Goal: Transaction & Acquisition: Purchase product/service

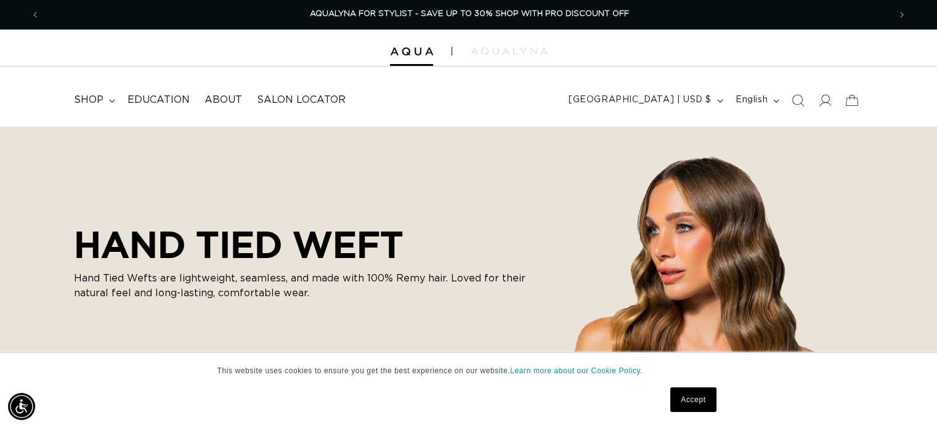
click at [937, 47] on html "This website uses cookies to ensure you get the best experience on our website.…" at bounding box center [468, 214] width 937 height 428
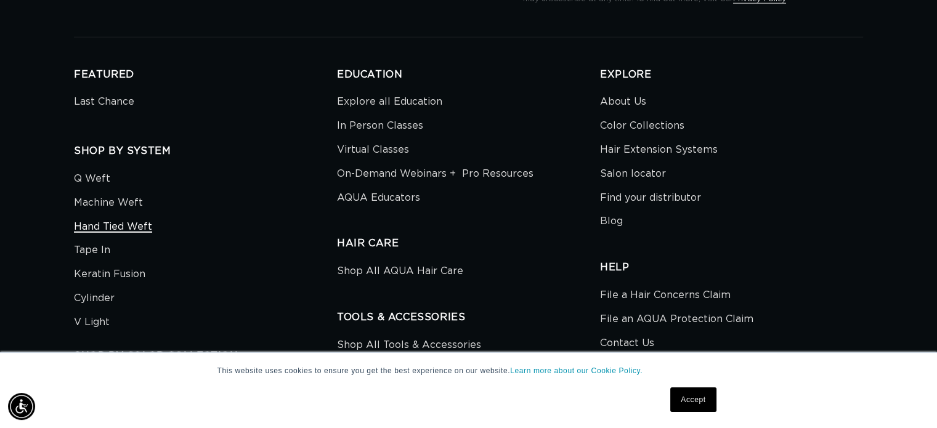
click at [123, 215] on link "Hand Tied Weft" at bounding box center [113, 227] width 78 height 24
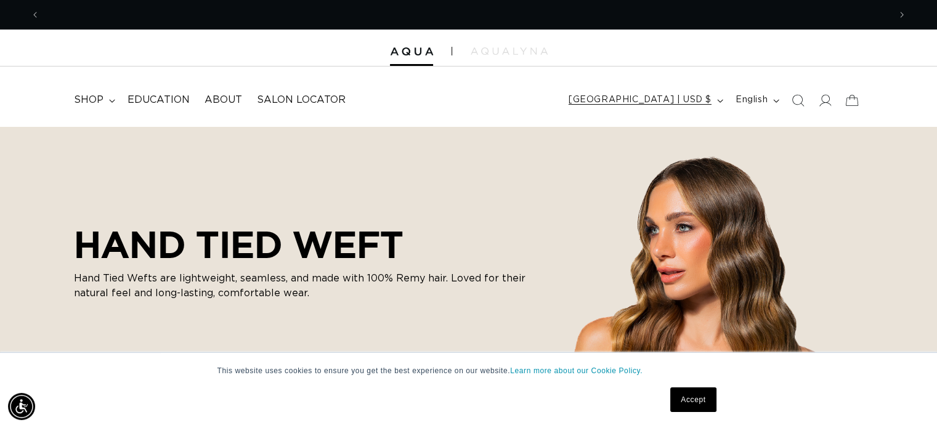
scroll to position [0, 850]
click at [701, 99] on span "[GEOGRAPHIC_DATA] | USD $" at bounding box center [640, 100] width 143 height 13
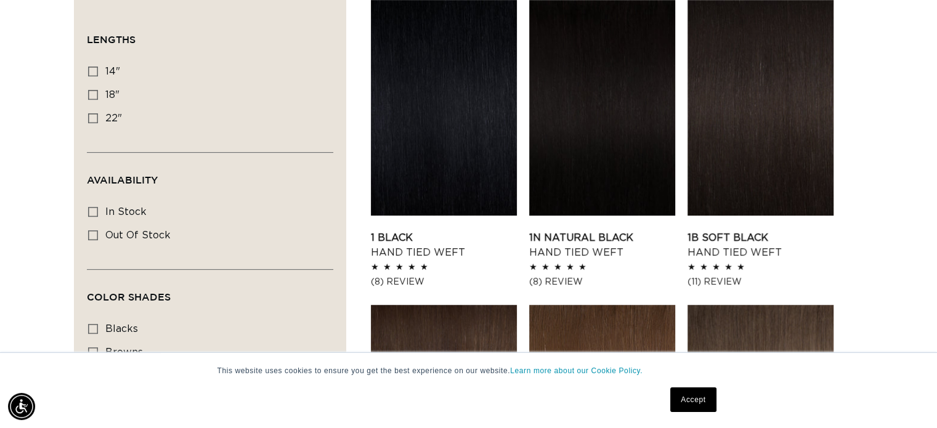
scroll to position [0, 0]
click at [92, 91] on icon at bounding box center [93, 95] width 10 height 10
click at [92, 91] on input "18" 18" (35 products)" at bounding box center [93, 95] width 10 height 10
checkbox input "true"
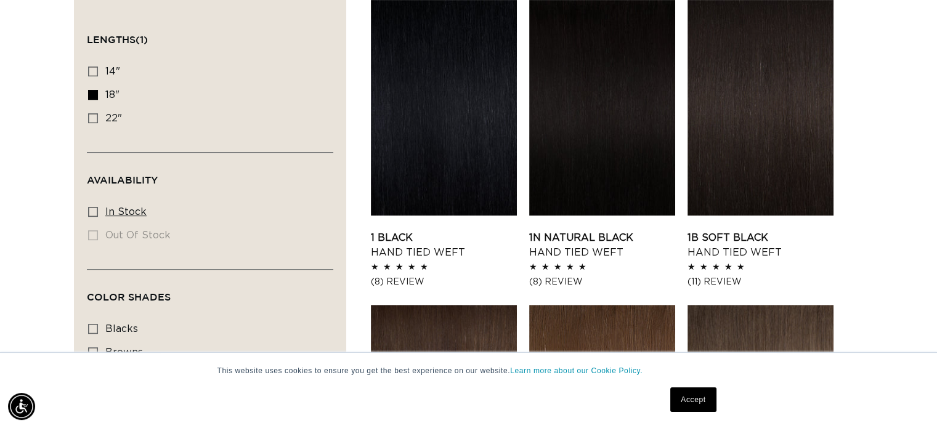
click at [91, 211] on icon at bounding box center [93, 212] width 10 height 10
click at [91, 211] on input "In stock In stock (35 products)" at bounding box center [93, 212] width 10 height 10
checkbox input "true"
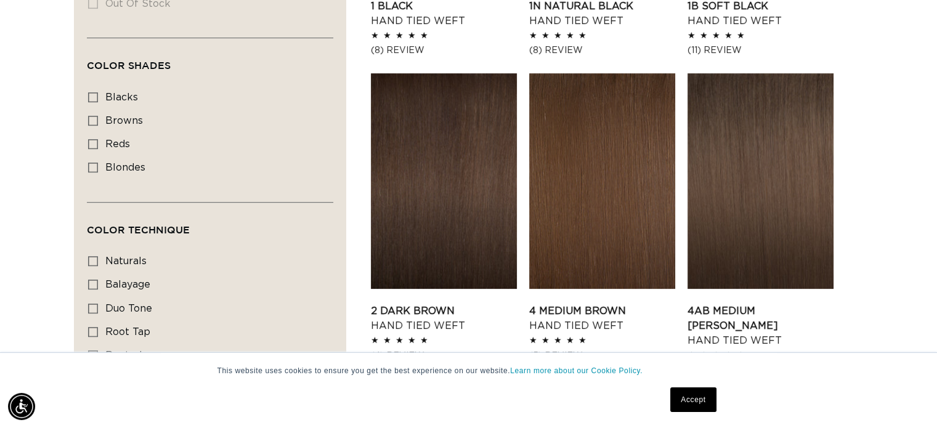
scroll to position [678, 0]
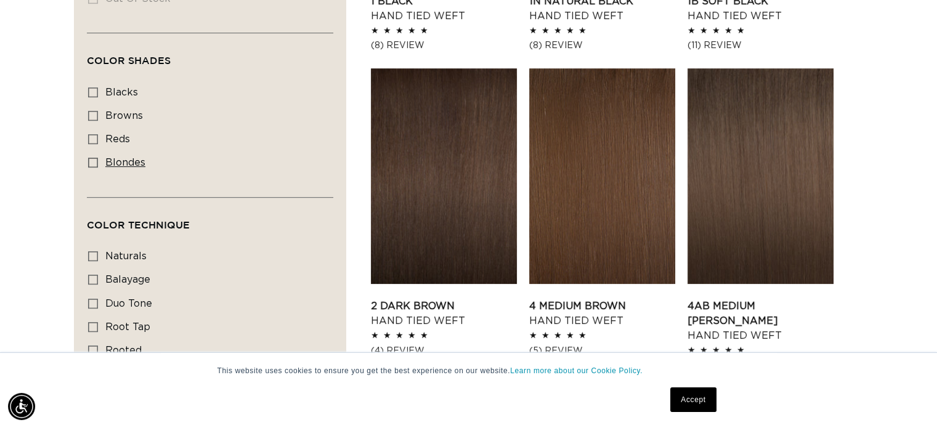
click at [94, 158] on icon at bounding box center [93, 163] width 10 height 10
click at [94, 158] on input "blondes blondes (23 products)" at bounding box center [93, 163] width 10 height 10
checkbox input "true"
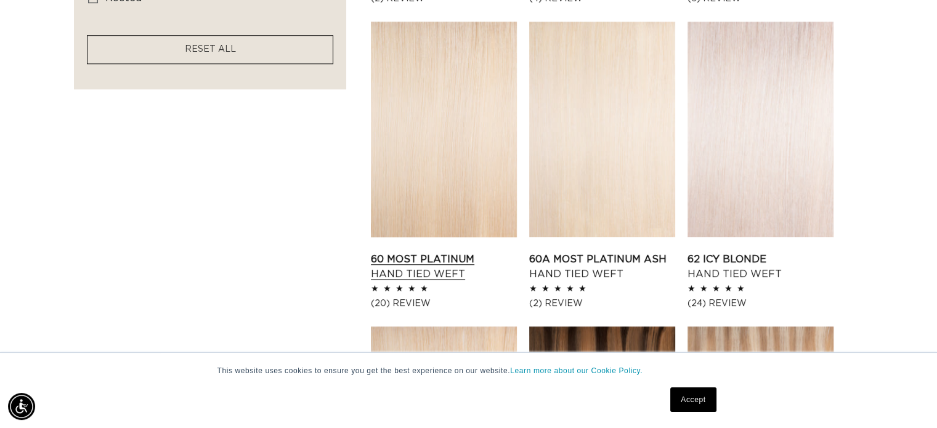
scroll to position [0, 1699]
click at [426, 261] on link "60 Most Platinum Hand Tied Weft" at bounding box center [444, 267] width 146 height 30
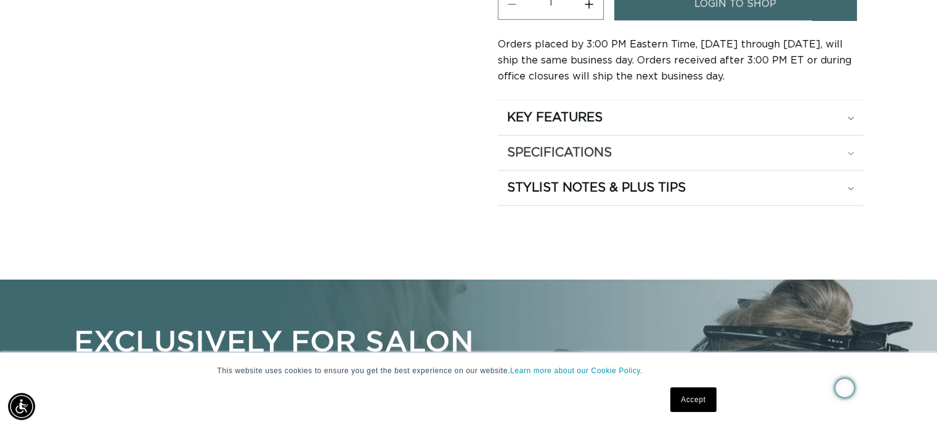
click at [853, 152] on icon at bounding box center [851, 154] width 6 height 4
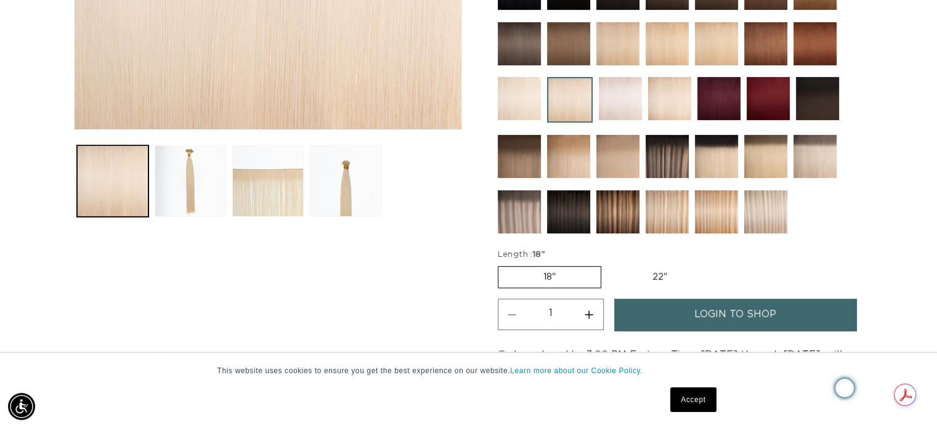
click at [651, 269] on label "22" Variant sold out or unavailable" at bounding box center [660, 277] width 105 height 21
click at [608, 264] on input "22" Variant sold out or unavailable" at bounding box center [608, 264] width 1 height 1
radio input "true"
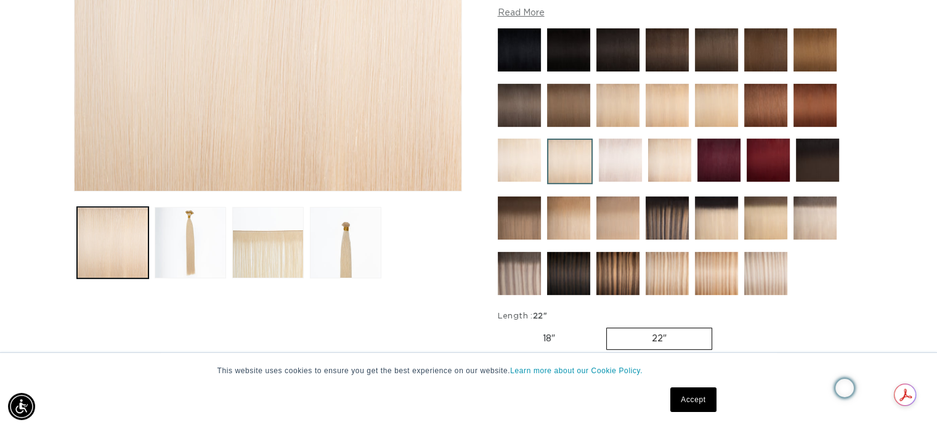
click at [668, 271] on img at bounding box center [667, 273] width 43 height 43
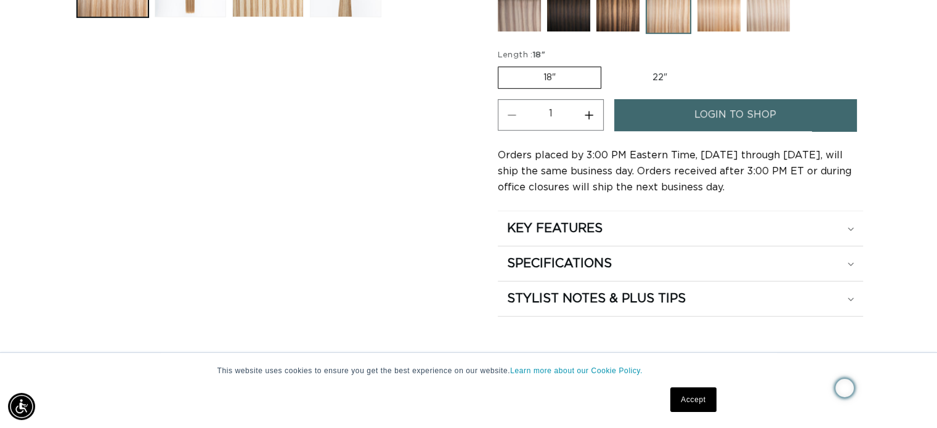
scroll to position [0, 1699]
click at [653, 76] on label "22" Variant sold out or unavailable" at bounding box center [660, 77] width 105 height 21
click at [608, 65] on input "22" Variant sold out or unavailable" at bounding box center [608, 64] width 1 height 1
radio input "true"
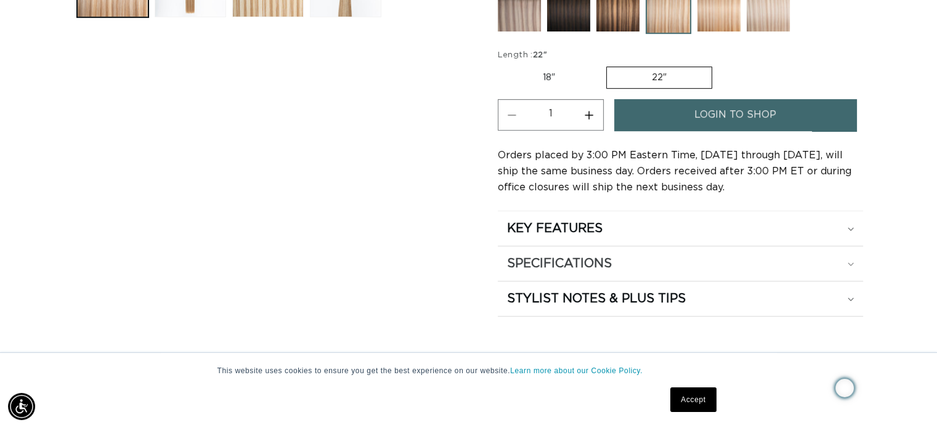
scroll to position [0, 0]
click at [850, 263] on icon at bounding box center [851, 265] width 6 height 4
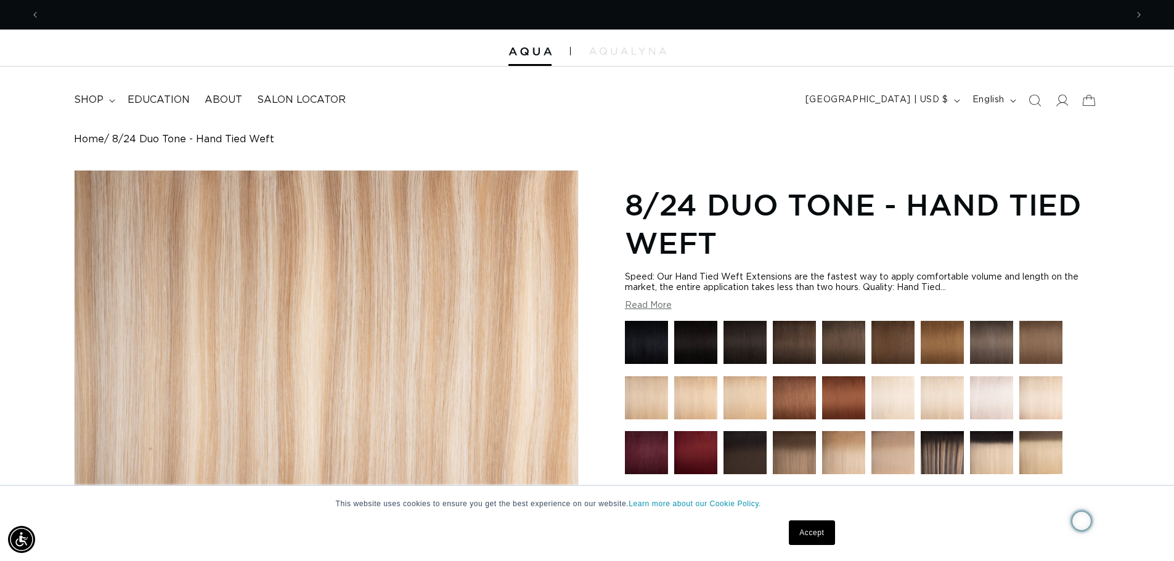
scroll to position [0, 1087]
click at [529, 56] on div at bounding box center [587, 48] width 1174 height 37
click at [105, 97] on summary "shop" at bounding box center [94, 100] width 54 height 28
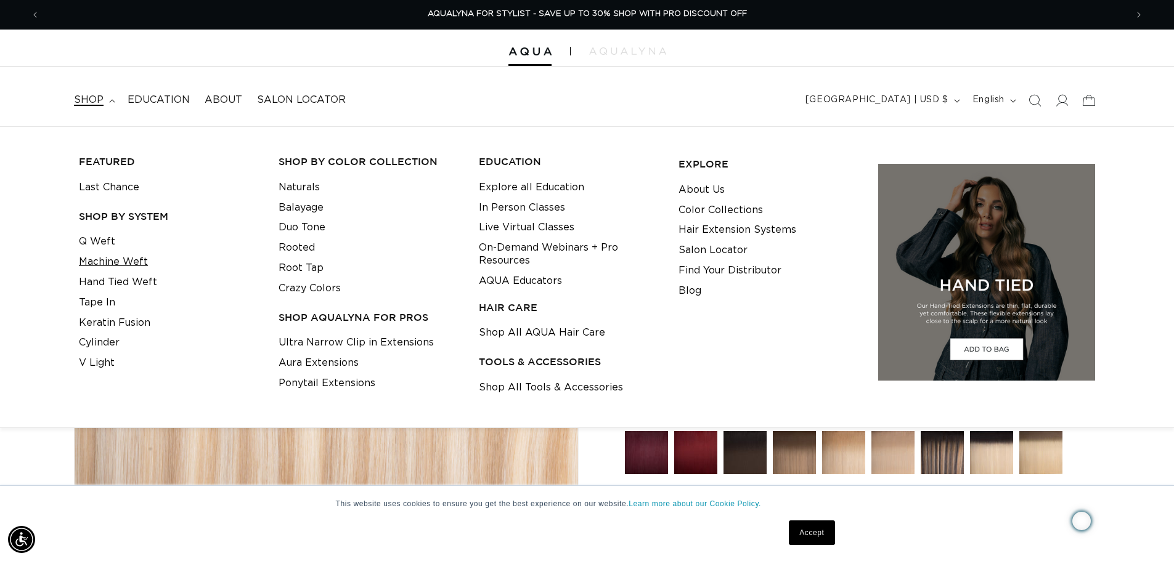
click at [114, 262] on link "Machine Weft" at bounding box center [113, 262] width 69 height 20
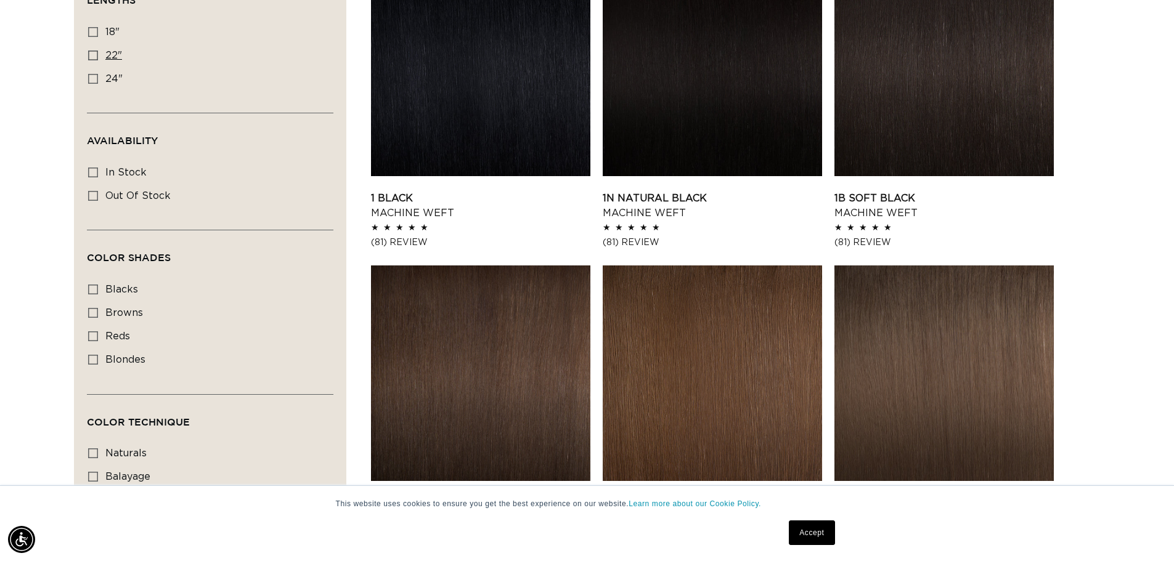
click at [96, 53] on icon at bounding box center [93, 56] width 10 height 10
click at [96, 53] on input "22" 22" (33 products)" at bounding box center [93, 56] width 10 height 10
checkbox input "true"
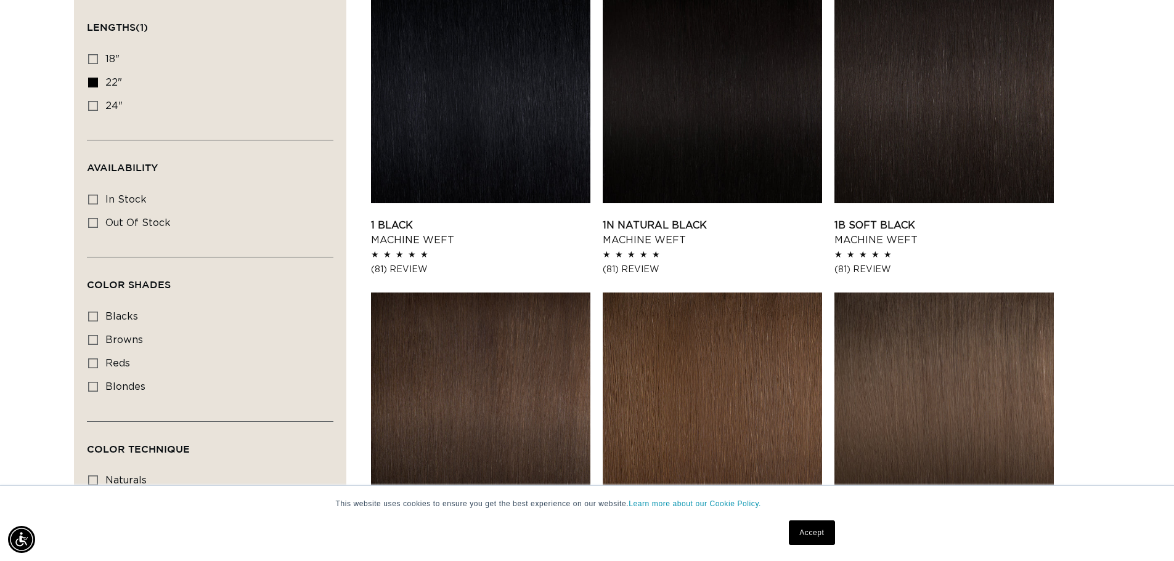
scroll to position [0, 1087]
click at [92, 195] on rect at bounding box center [93, 199] width 9 height 9
click at [92, 195] on input "In stock In stock (29 products)" at bounding box center [93, 200] width 10 height 10
checkbox input "true"
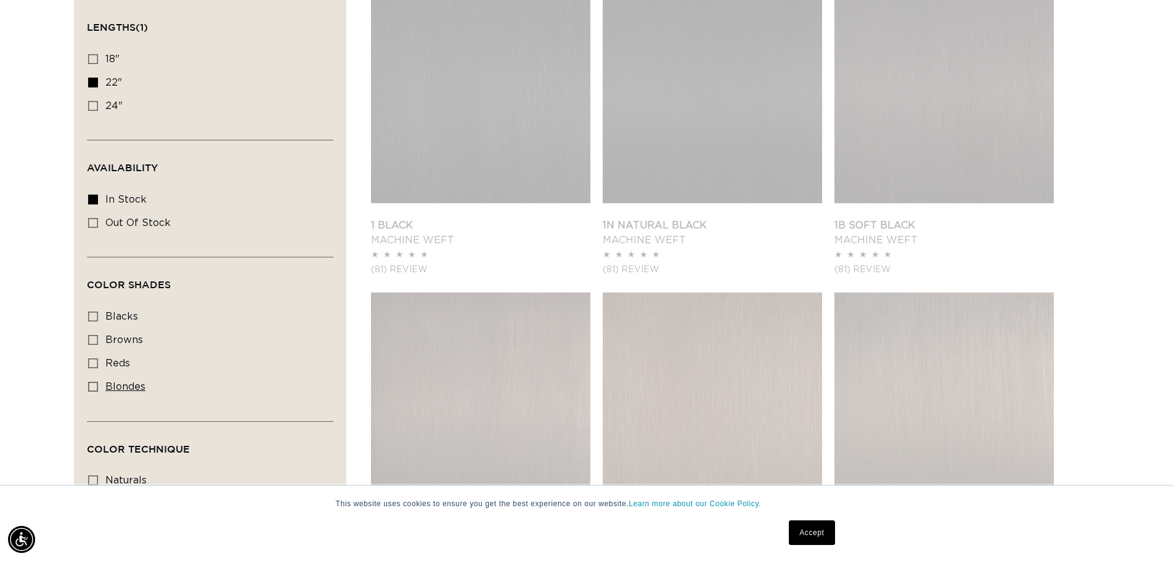
click at [91, 382] on icon at bounding box center [93, 387] width 10 height 10
click at [91, 382] on input "blondes blondes (18 products)" at bounding box center [93, 387] width 10 height 10
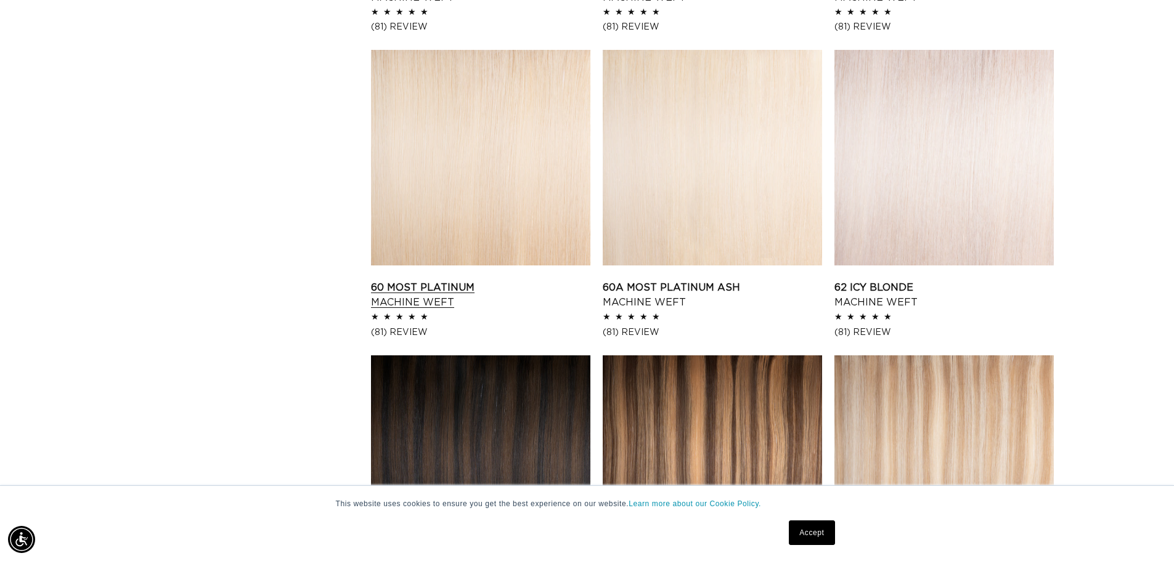
click at [485, 280] on link "60 Most Platinum Machine Weft" at bounding box center [480, 295] width 219 height 30
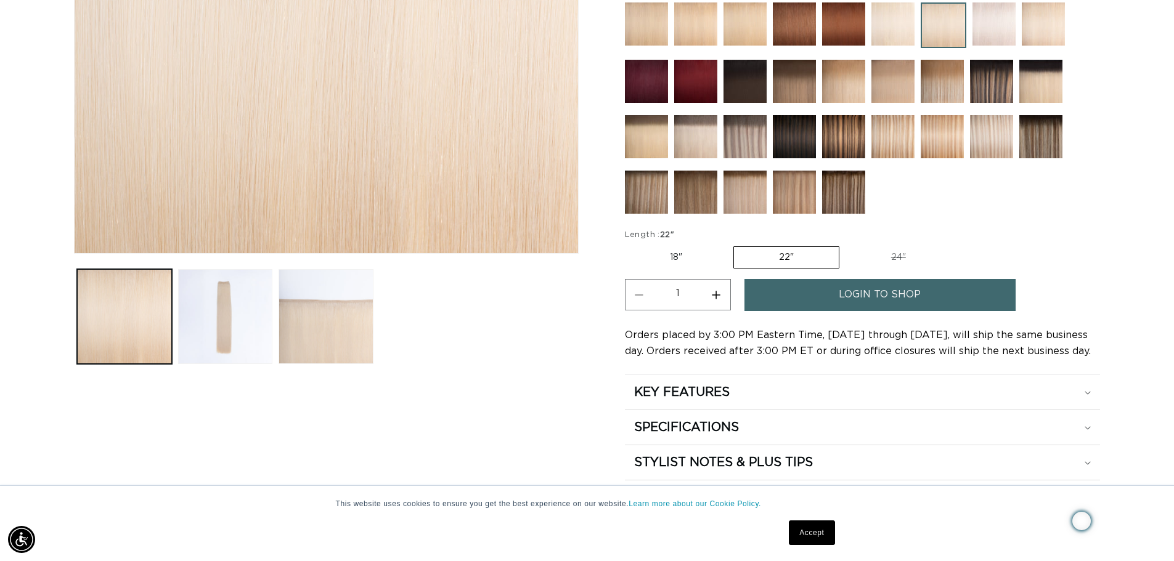
scroll to position [438, 0]
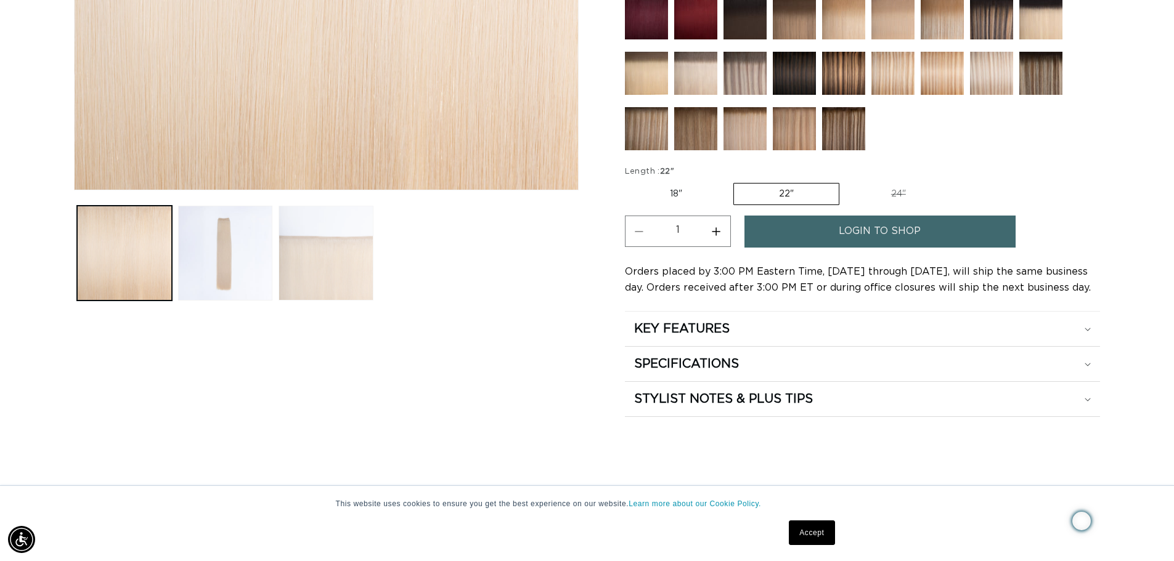
click at [332, 239] on button "Load image 3 in gallery view" at bounding box center [326, 253] width 95 height 95
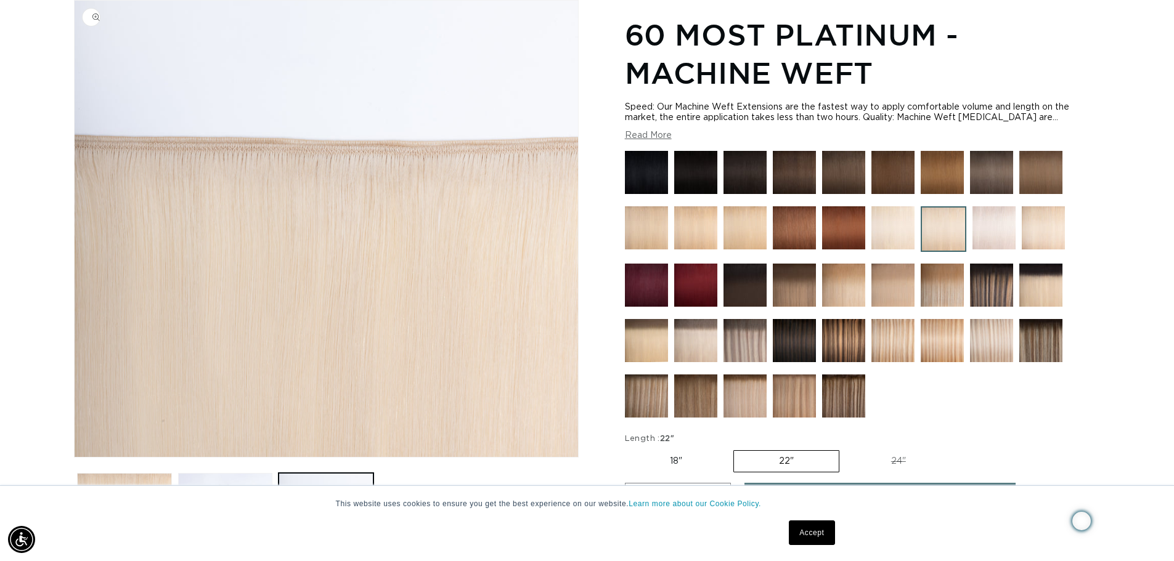
scroll to position [0, 0]
click at [438, 154] on img "Gallery Viewer" at bounding box center [327, 229] width 504 height 457
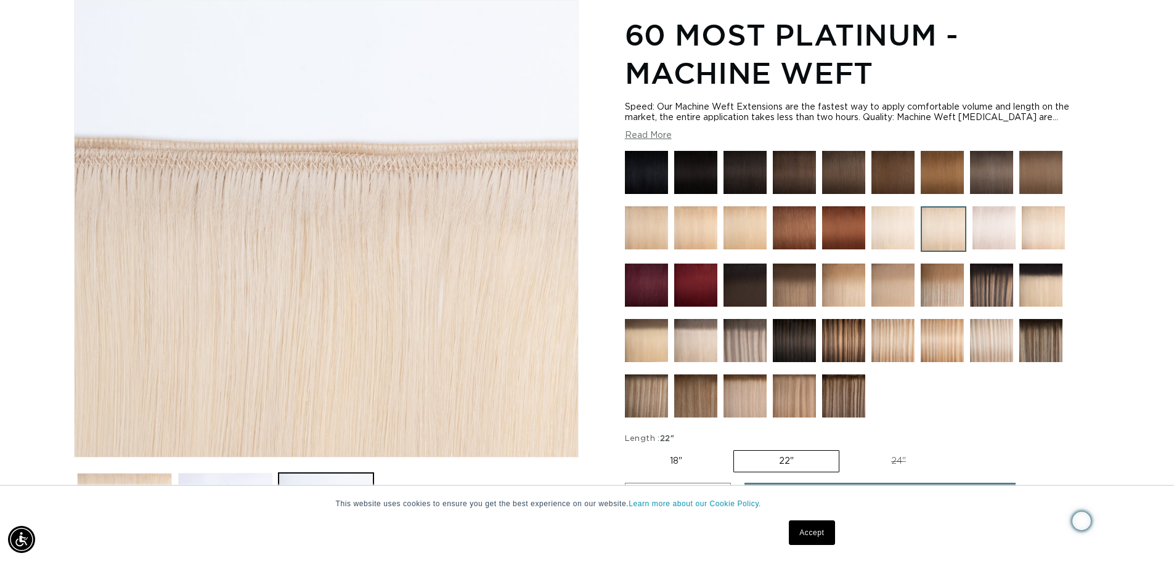
click at [438, 154] on div "Gallery Viewer" at bounding box center [327, 229] width 504 height 457
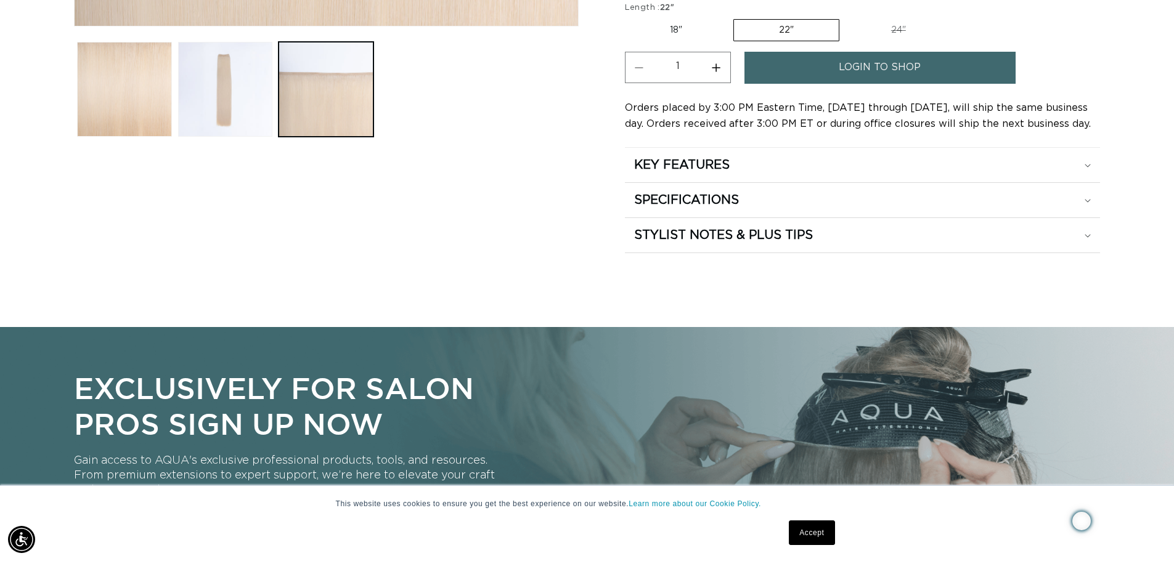
scroll to position [608, 0]
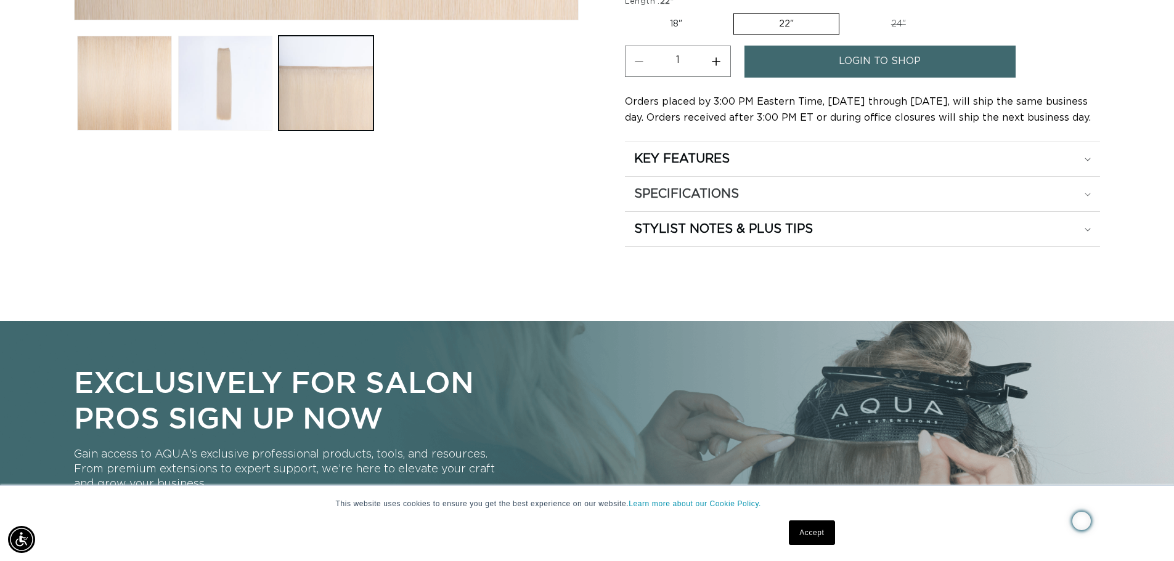
click at [711, 195] on h2 "SPECIFICATIONS" at bounding box center [686, 194] width 105 height 16
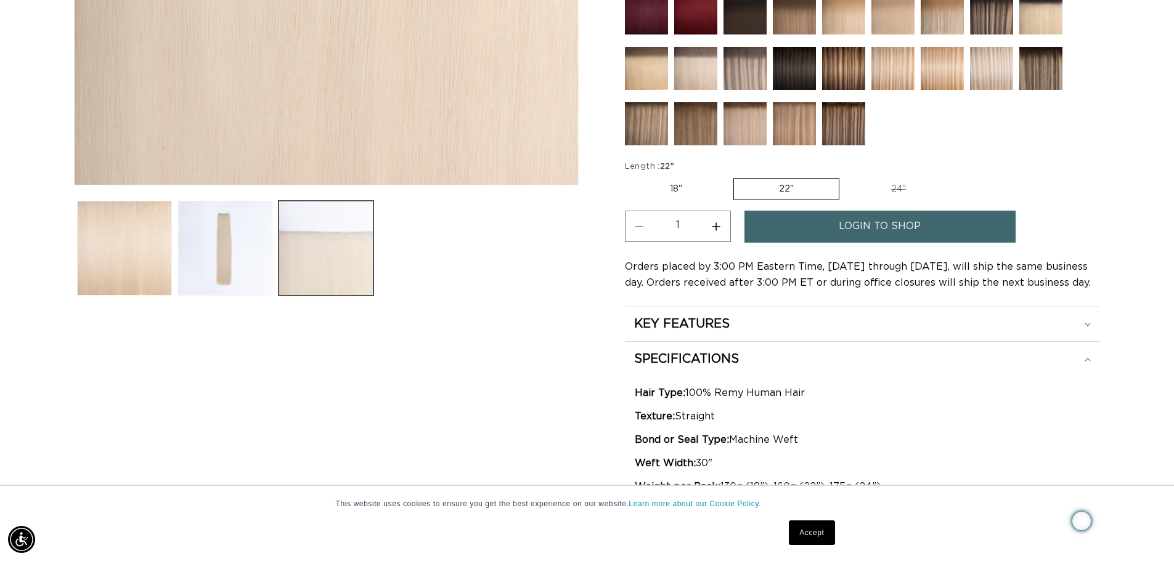
scroll to position [0, 1087]
click at [237, 255] on button "Load image 2 in gallery view" at bounding box center [225, 248] width 95 height 95
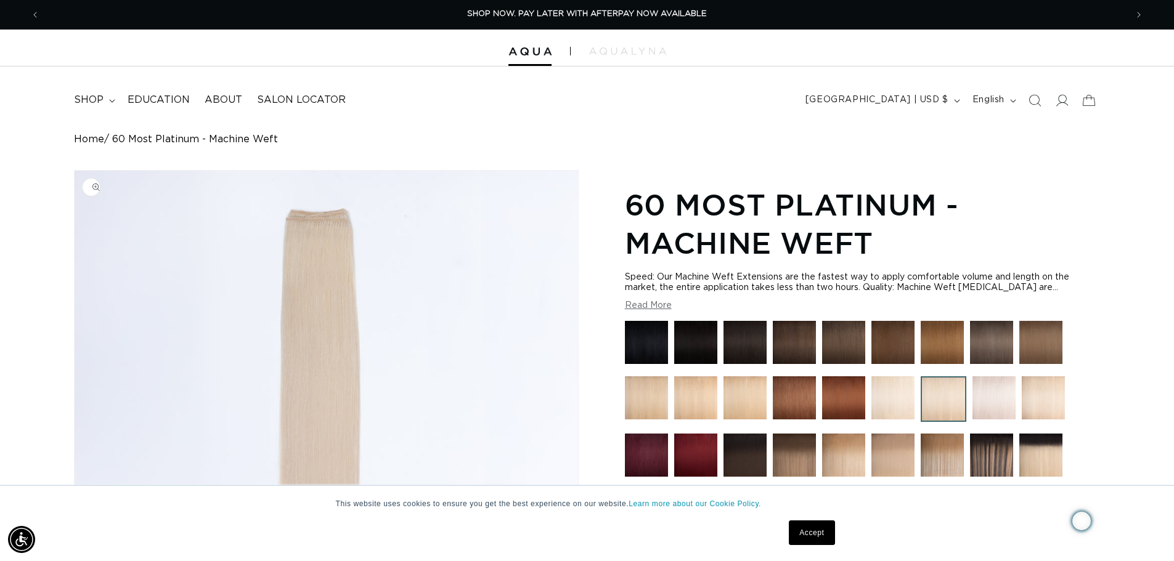
click at [327, 230] on img "Gallery Viewer" at bounding box center [327, 399] width 504 height 457
click at [308, 238] on img "Gallery Viewer" at bounding box center [327, 399] width 504 height 457
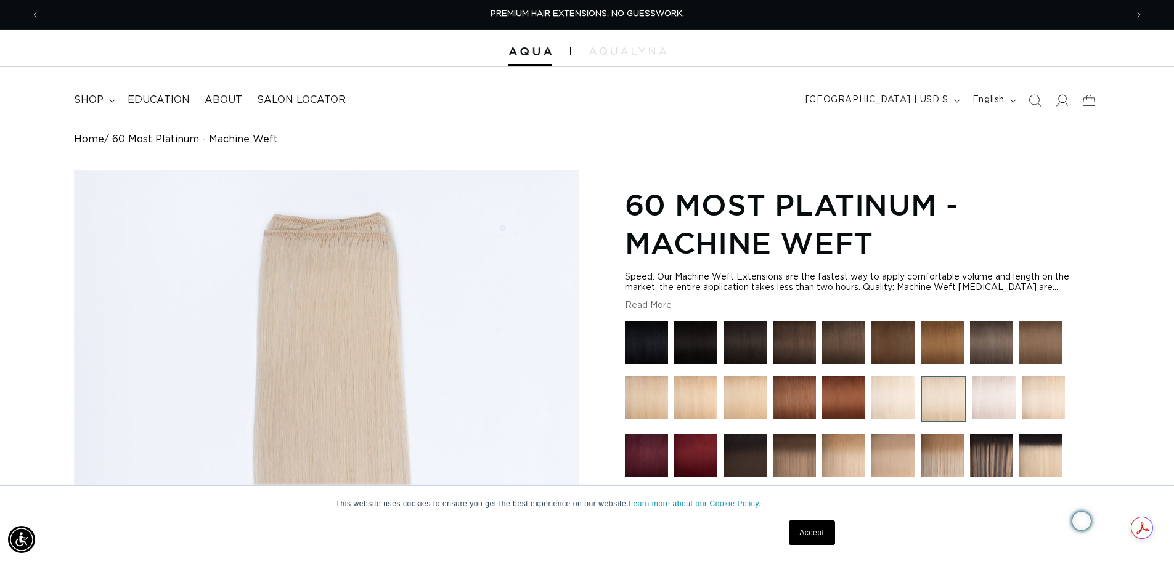
click at [308, 238] on div "Gallery Viewer" at bounding box center [327, 399] width 504 height 457
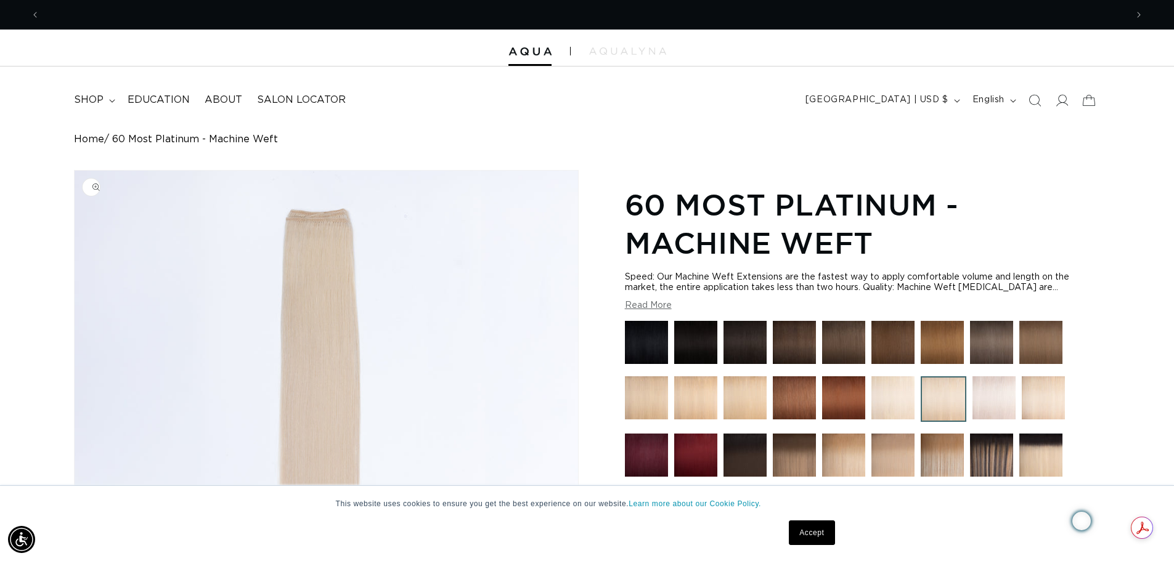
scroll to position [0, 1087]
click at [309, 238] on img "Gallery Viewer" at bounding box center [327, 399] width 504 height 457
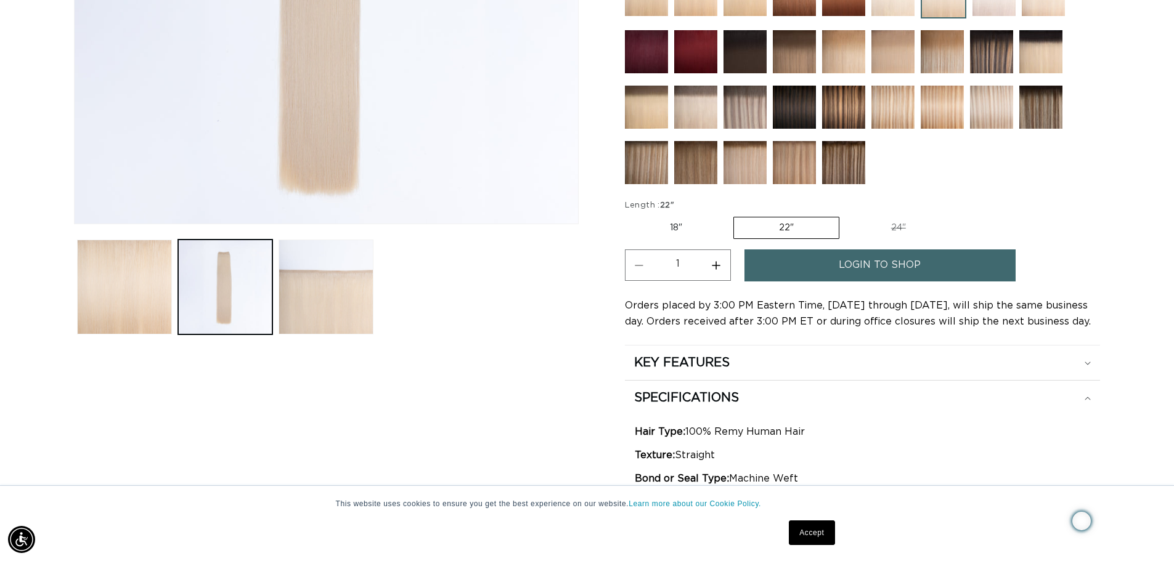
scroll to position [483, 0]
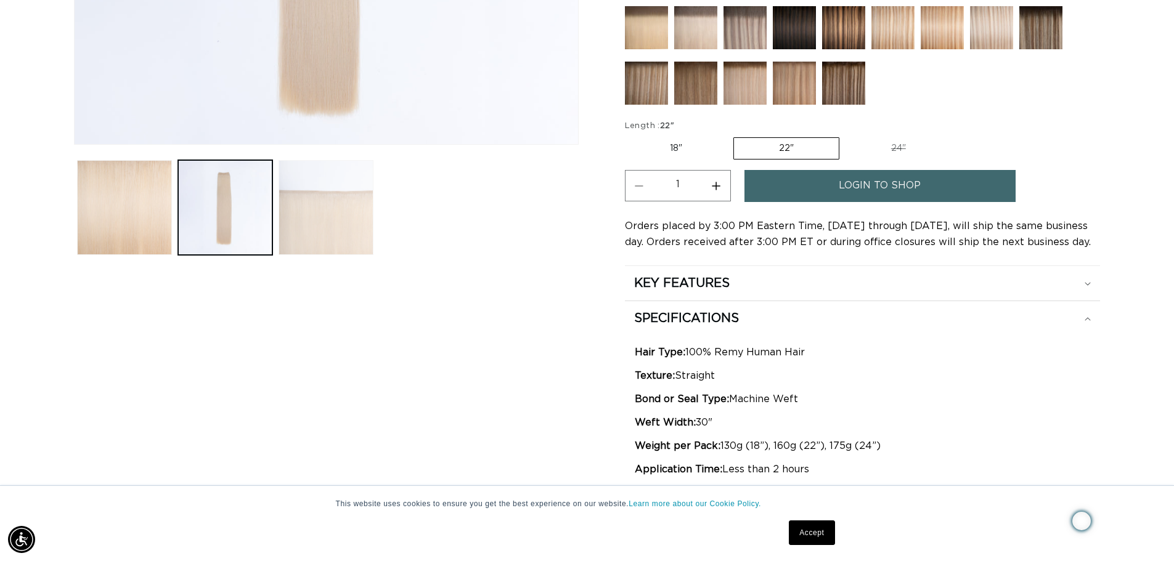
click at [316, 211] on button "Load image 3 in gallery view" at bounding box center [326, 207] width 95 height 95
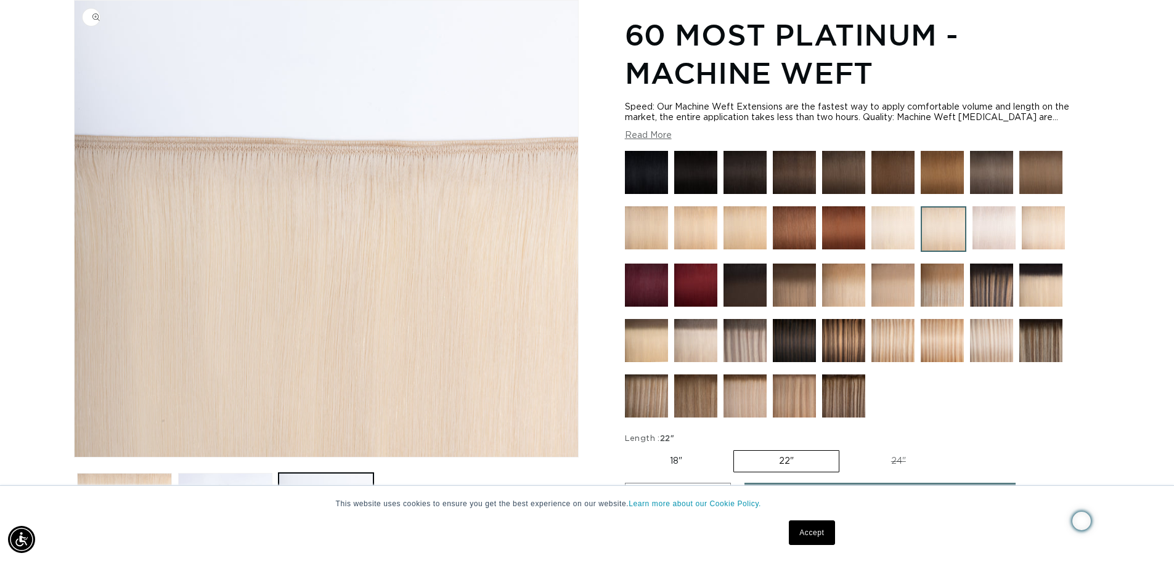
scroll to position [0, 2173]
click at [522, 182] on img "Gallery Viewer" at bounding box center [327, 229] width 504 height 457
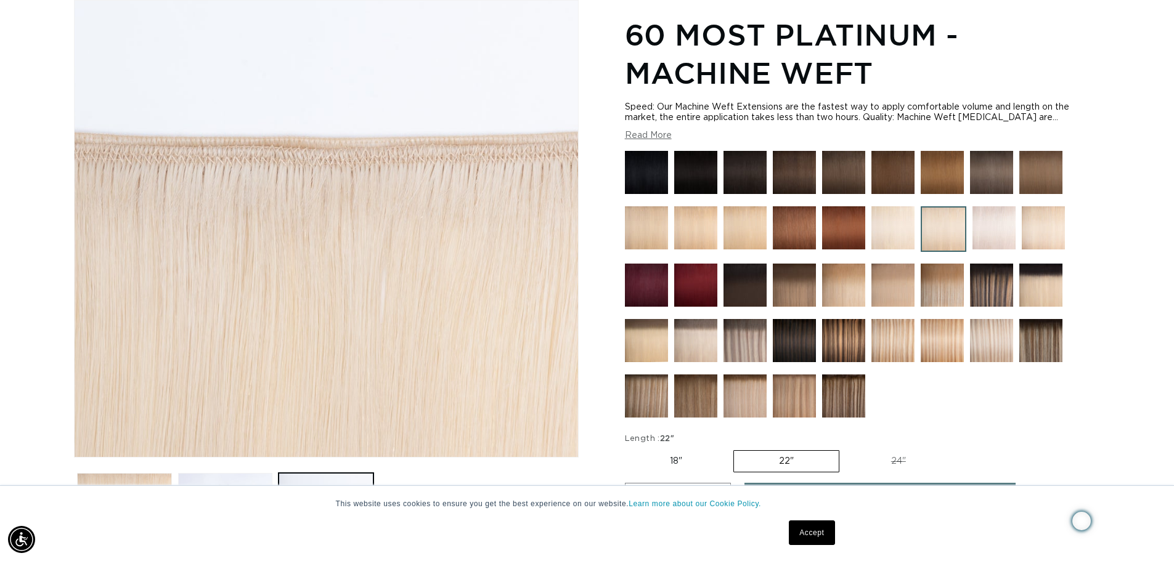
scroll to position [0, 0]
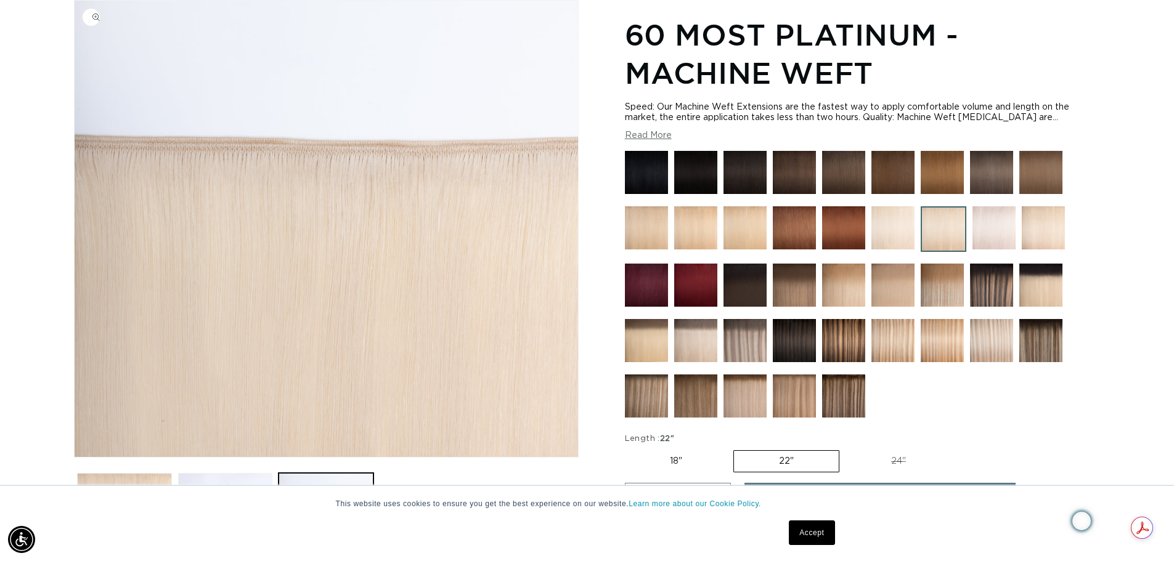
click at [899, 462] on label "24" Variant sold out or unavailable" at bounding box center [898, 461] width 105 height 21
click at [846, 449] on input "24" Variant sold out or unavailable" at bounding box center [846, 448] width 1 height 1
radio input "true"
click at [783, 465] on label "22" Variant sold out or unavailable" at bounding box center [785, 461] width 105 height 21
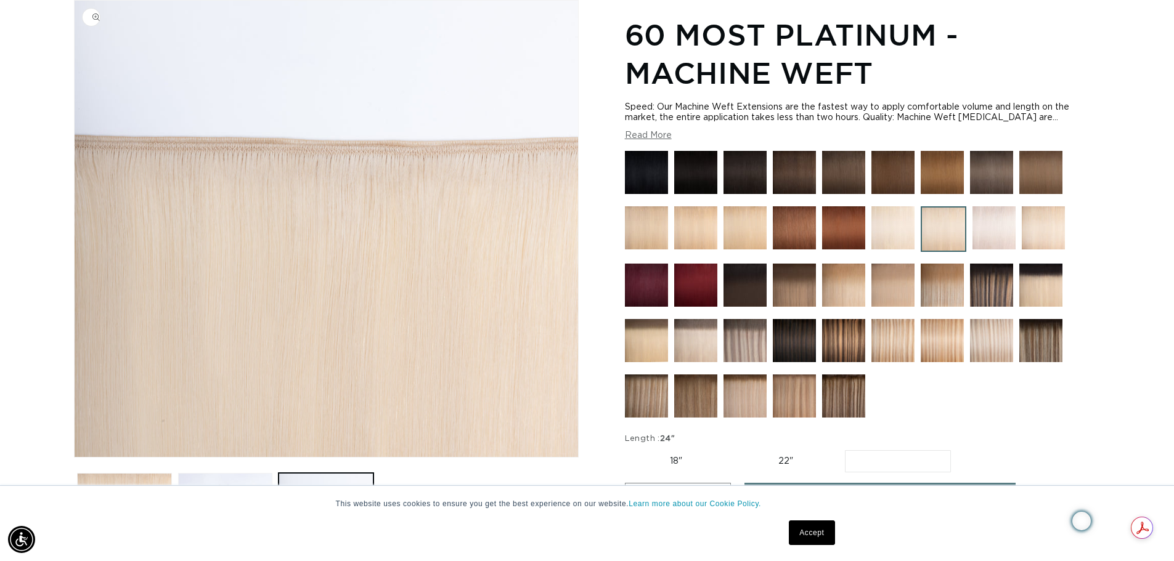
click at [734, 449] on input "22" Variant sold out or unavailable" at bounding box center [733, 448] width 1 height 1
radio input "true"
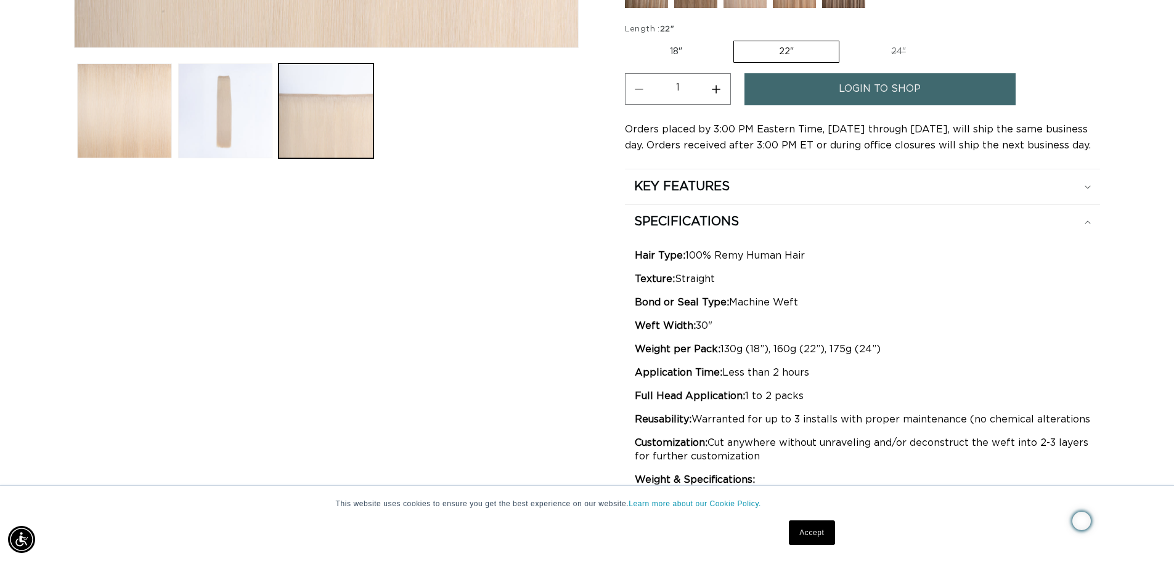
scroll to position [0, 0]
click at [141, 112] on button "Load image 1 in gallery view" at bounding box center [124, 110] width 95 height 95
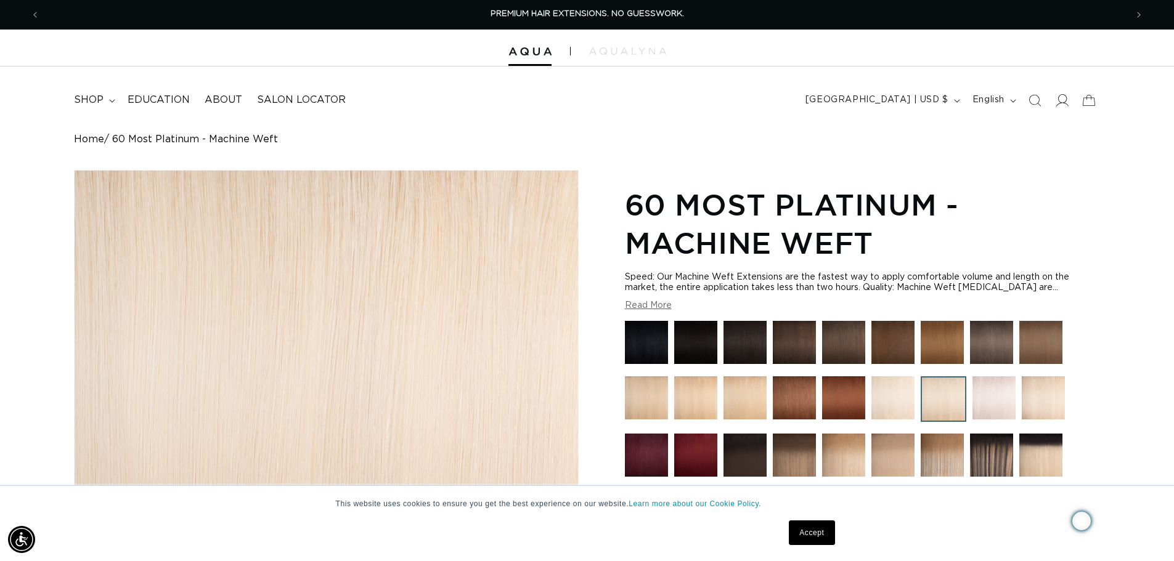
click at [1061, 101] on icon at bounding box center [1061, 100] width 13 height 13
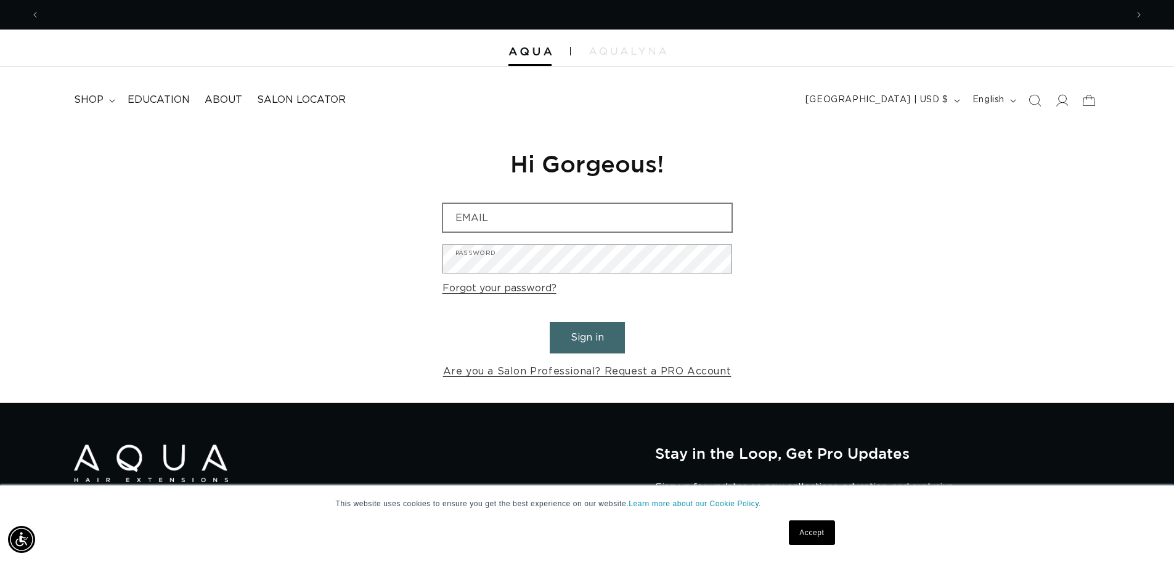
scroll to position [0, 1087]
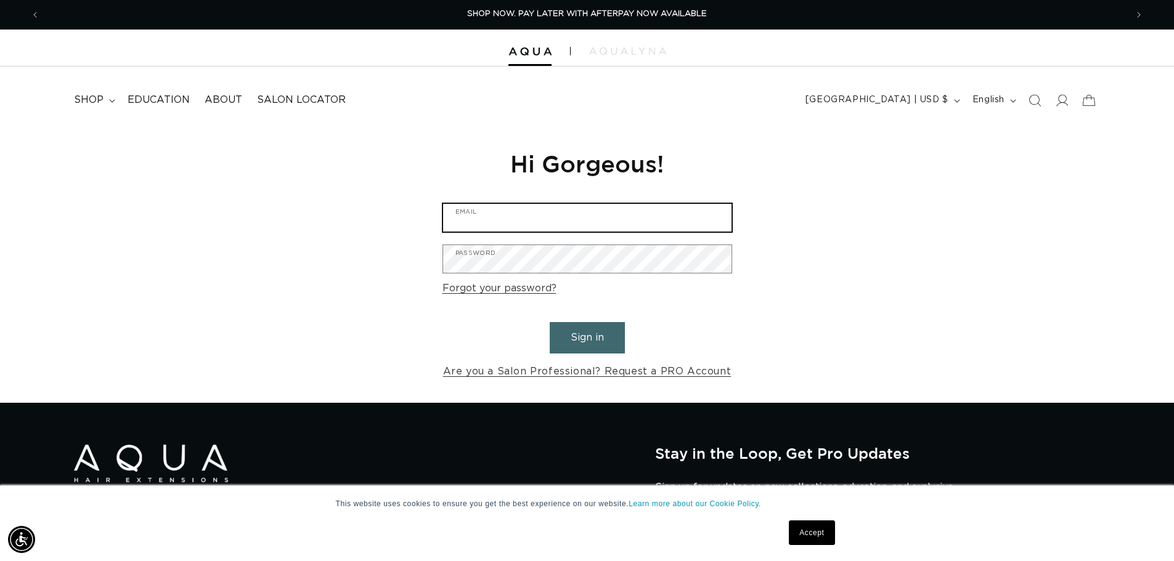
click at [472, 219] on input "Email" at bounding box center [587, 218] width 288 height 28
click at [561, 221] on input "[PERSON_NAME][EMAIL_ADDRESS][PERSON_NAME][DOMAIN_NAME]" at bounding box center [587, 218] width 288 height 28
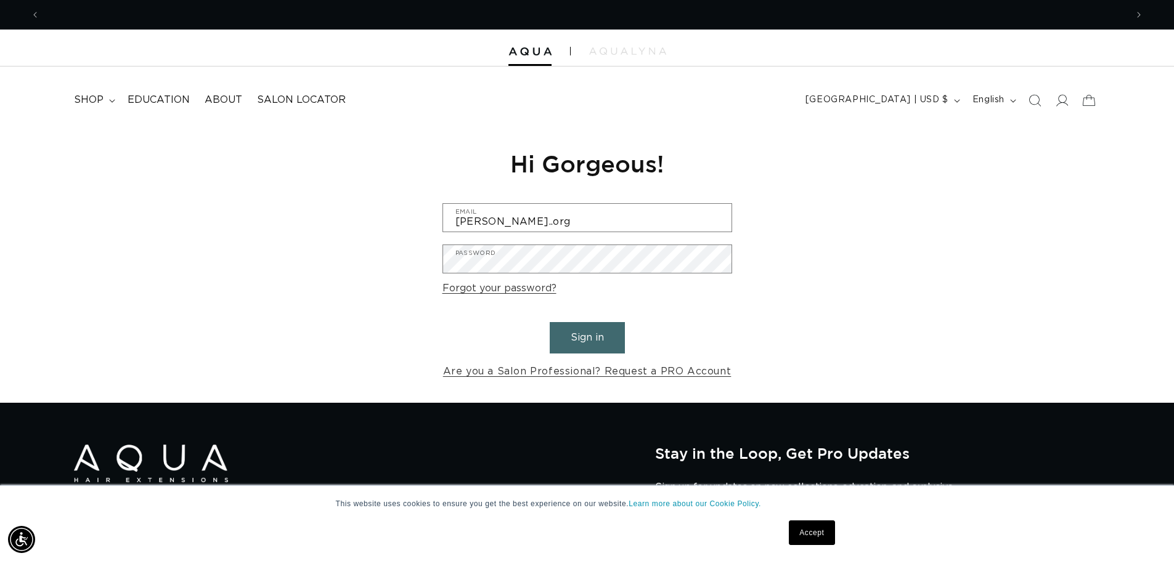
scroll to position [0, 2173]
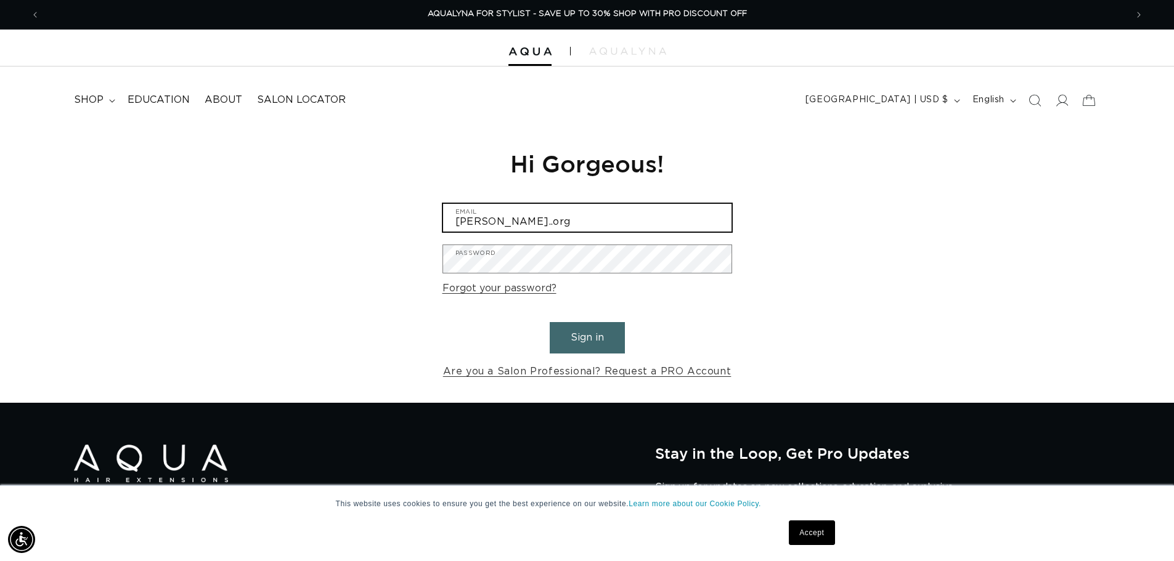
click at [505, 223] on input "[PERSON_NAME]..org" at bounding box center [587, 218] width 288 height 28
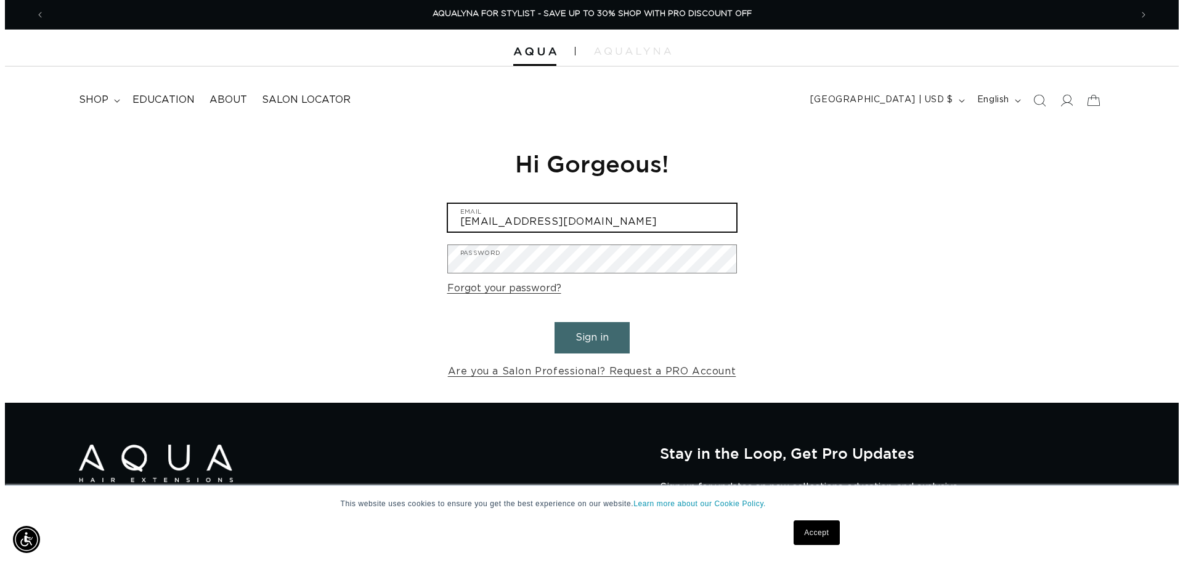
scroll to position [0, 2192]
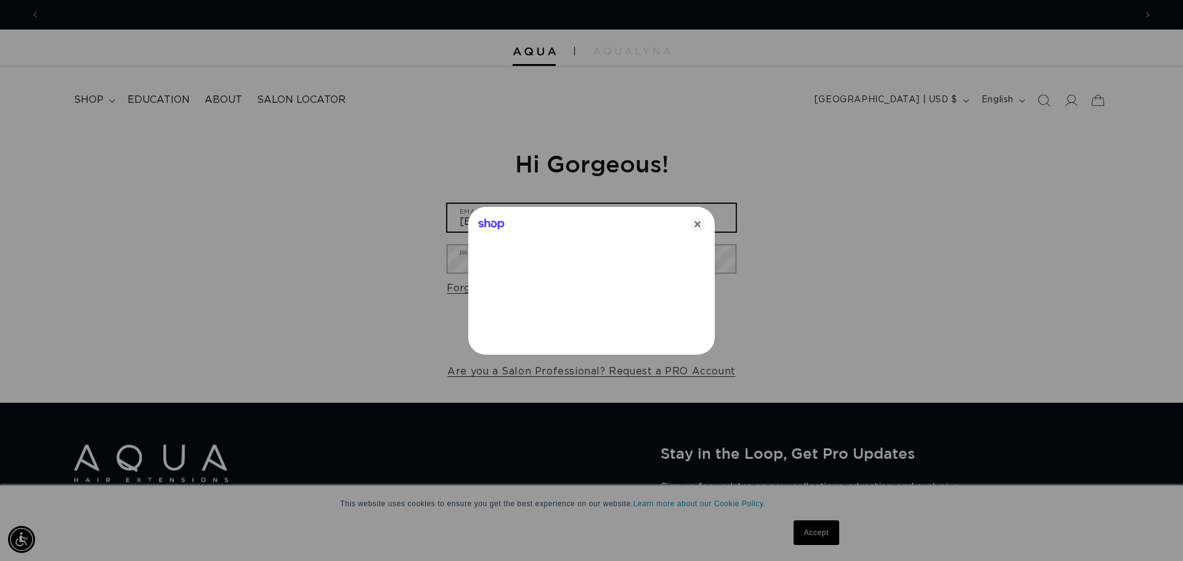
type input "[EMAIL_ADDRESS][DOMAIN_NAME]"
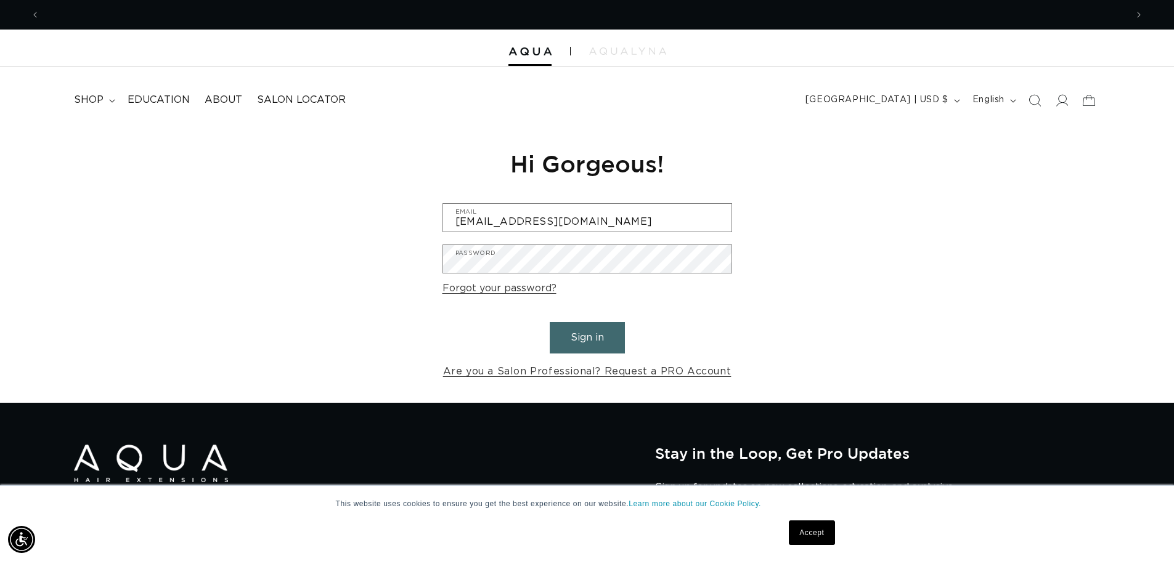
scroll to position [0, 2173]
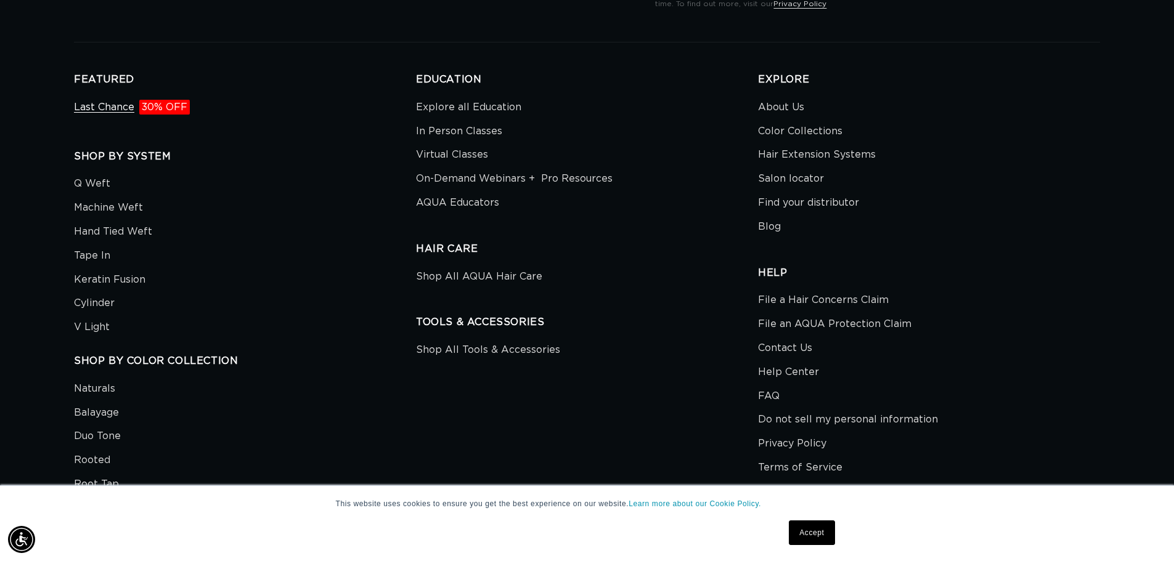
scroll to position [0, 2173]
click at [108, 104] on link "Last Chance 30% OFF" at bounding box center [132, 109] width 116 height 21
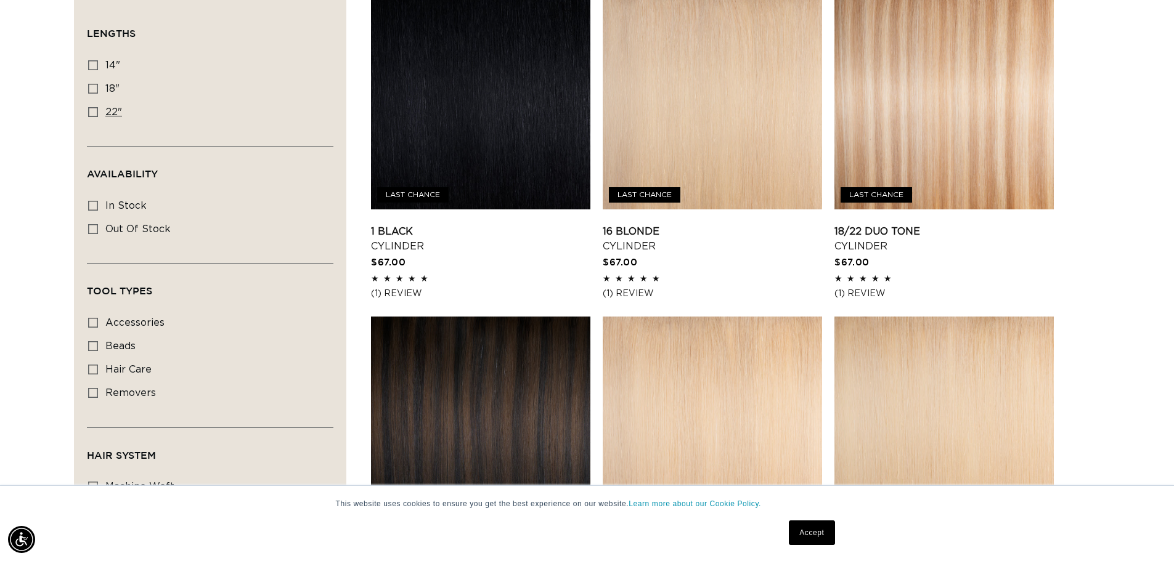
click at [89, 109] on icon at bounding box center [93, 112] width 10 height 10
click at [89, 109] on input "22" 22" (12 products)" at bounding box center [93, 112] width 10 height 10
checkbox input "true"
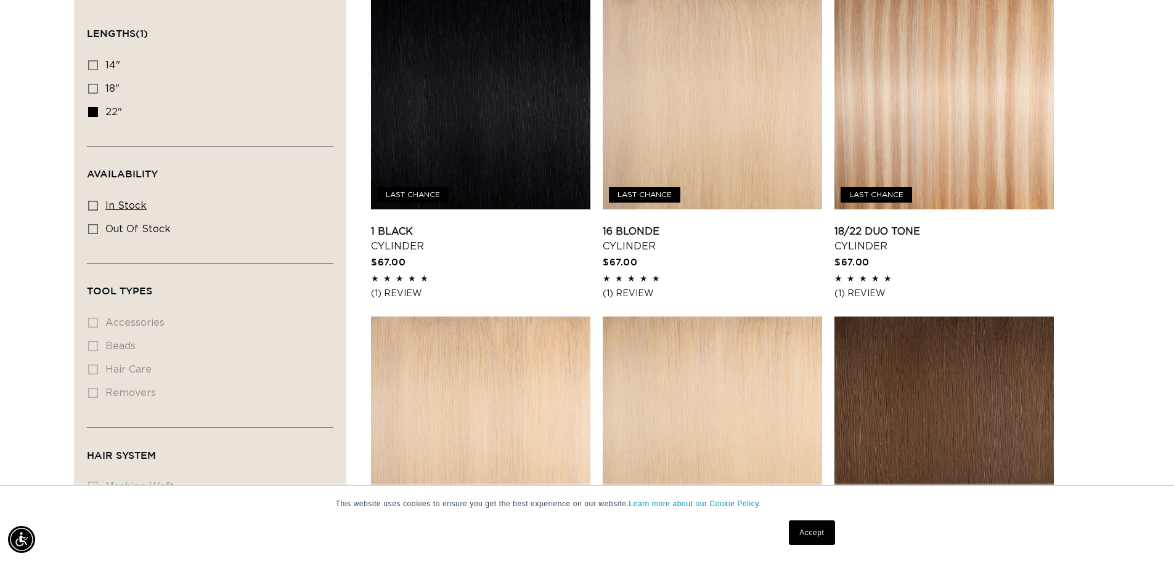
click at [92, 207] on icon at bounding box center [93, 206] width 10 height 10
click at [92, 207] on input "In stock In stock (11 products)" at bounding box center [93, 206] width 10 height 10
checkbox input "true"
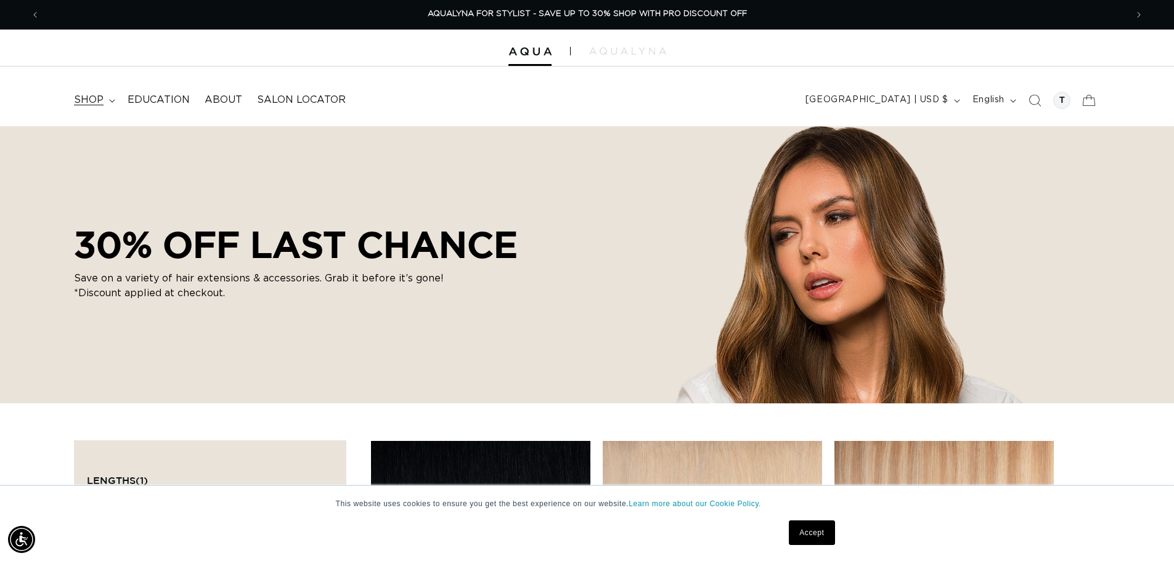
click at [100, 103] on span "shop" at bounding box center [89, 100] width 30 height 13
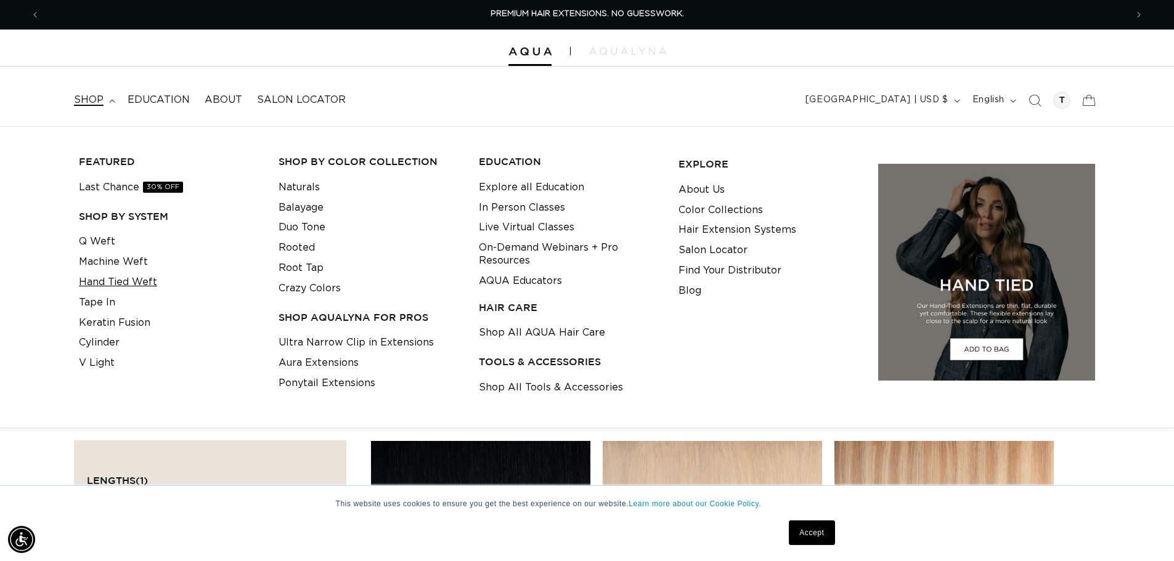
click at [123, 279] on link "Hand Tied Weft" at bounding box center [118, 282] width 78 height 20
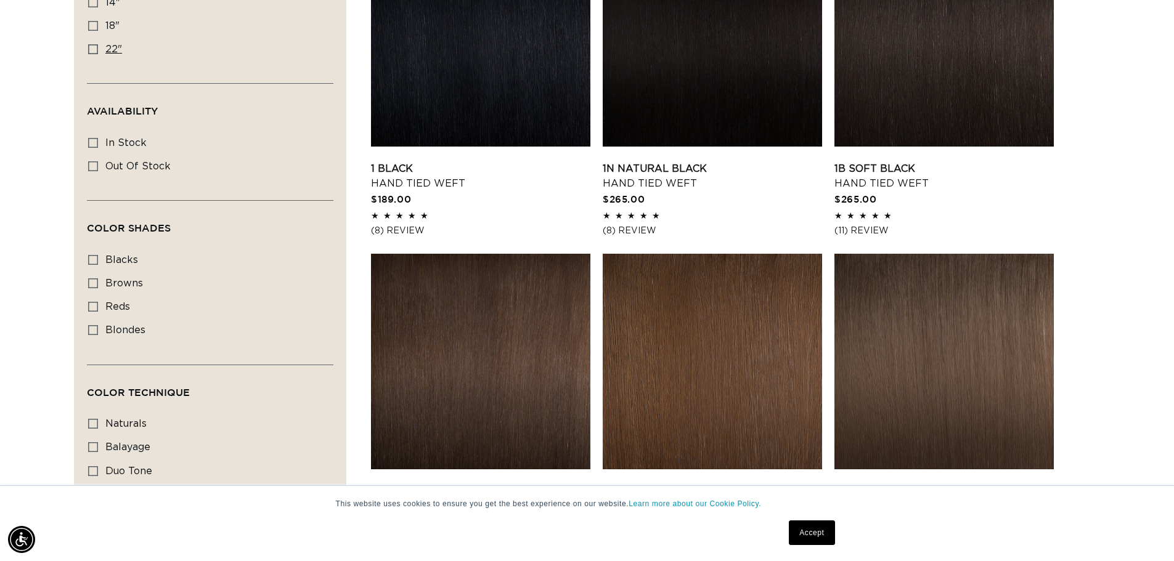
click at [92, 49] on icon at bounding box center [93, 49] width 10 height 10
click at [92, 49] on input "22" 22" (30 products)" at bounding box center [93, 49] width 10 height 10
checkbox input "true"
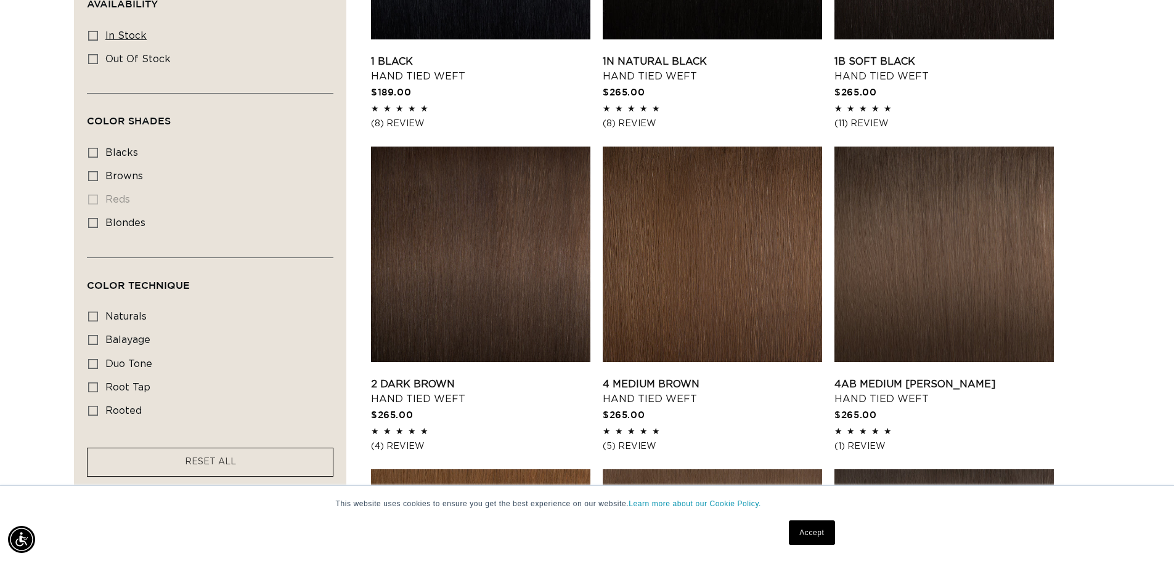
scroll to position [0, 1087]
click at [94, 35] on icon at bounding box center [93, 36] width 10 height 10
click at [94, 35] on input "In stock In stock (29 products)" at bounding box center [93, 36] width 10 height 10
checkbox input "true"
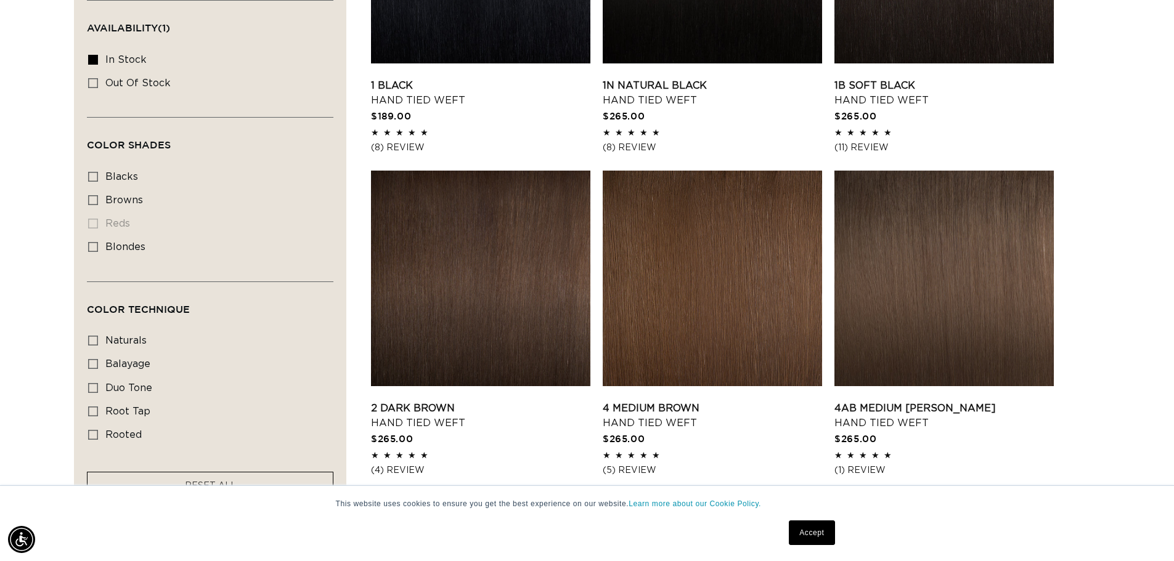
scroll to position [0, 2173]
click at [89, 248] on rect at bounding box center [93, 247] width 9 height 9
click at [89, 248] on input "blondes blondes (22 products)" at bounding box center [93, 247] width 10 height 10
checkbox input "true"
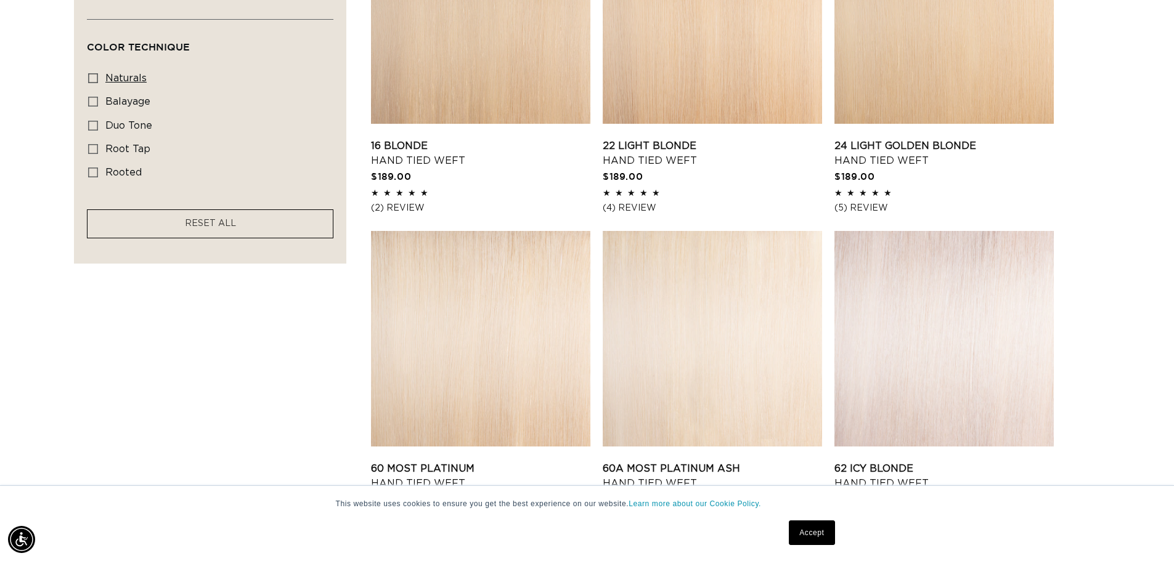
scroll to position [0, 2173]
click at [91, 79] on icon at bounding box center [93, 78] width 10 height 10
click at [91, 79] on input "naturals naturals (9 products)" at bounding box center [93, 78] width 10 height 10
checkbox input "true"
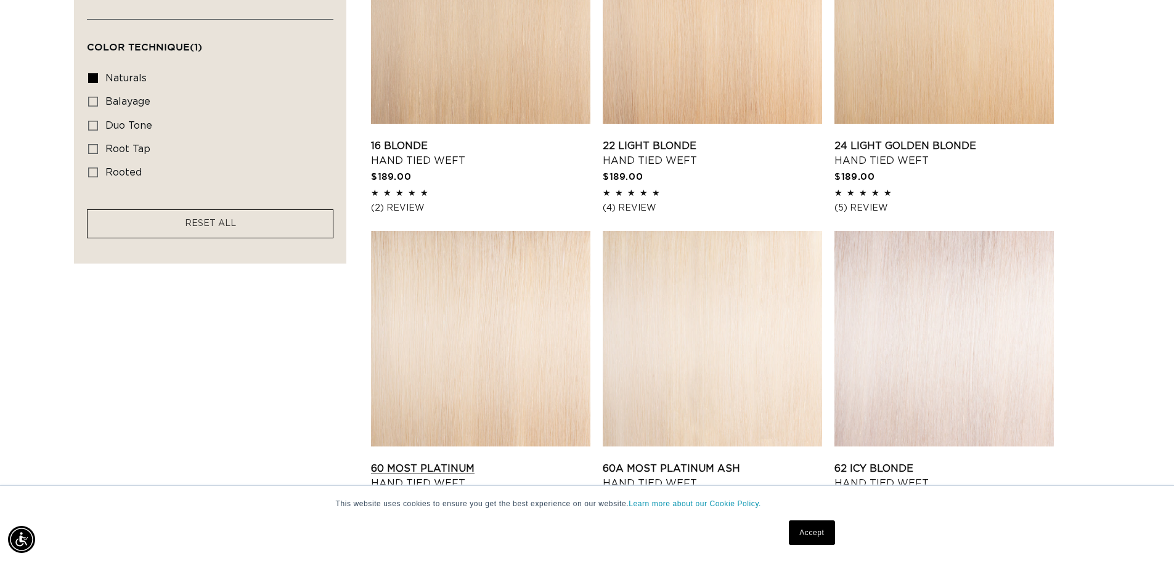
click at [484, 462] on link "60 Most Platinum Hand Tied Weft" at bounding box center [480, 477] width 219 height 30
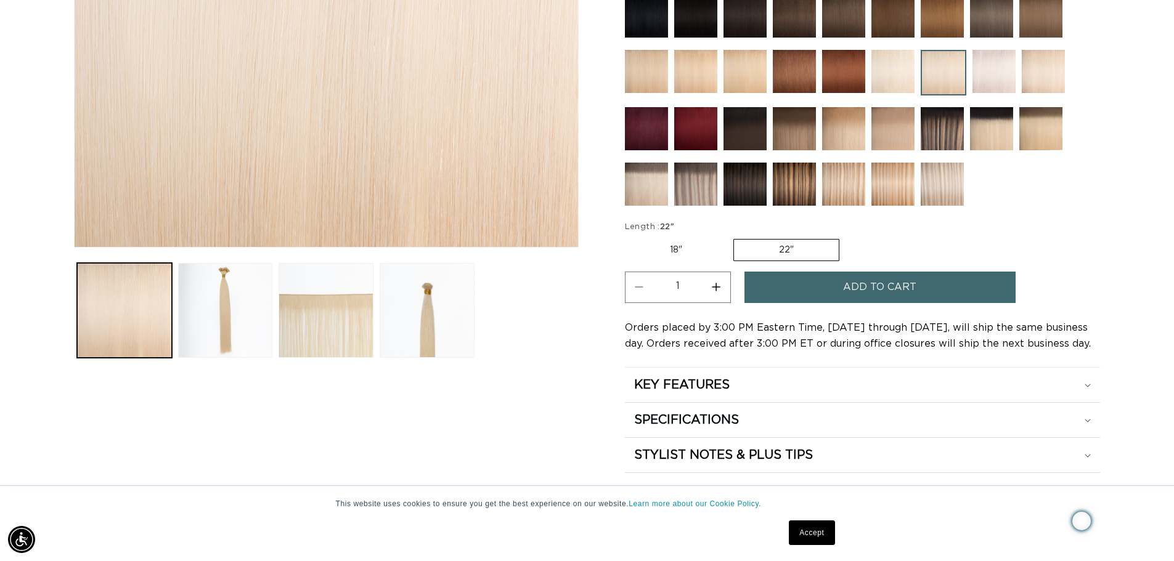
scroll to position [393, 0]
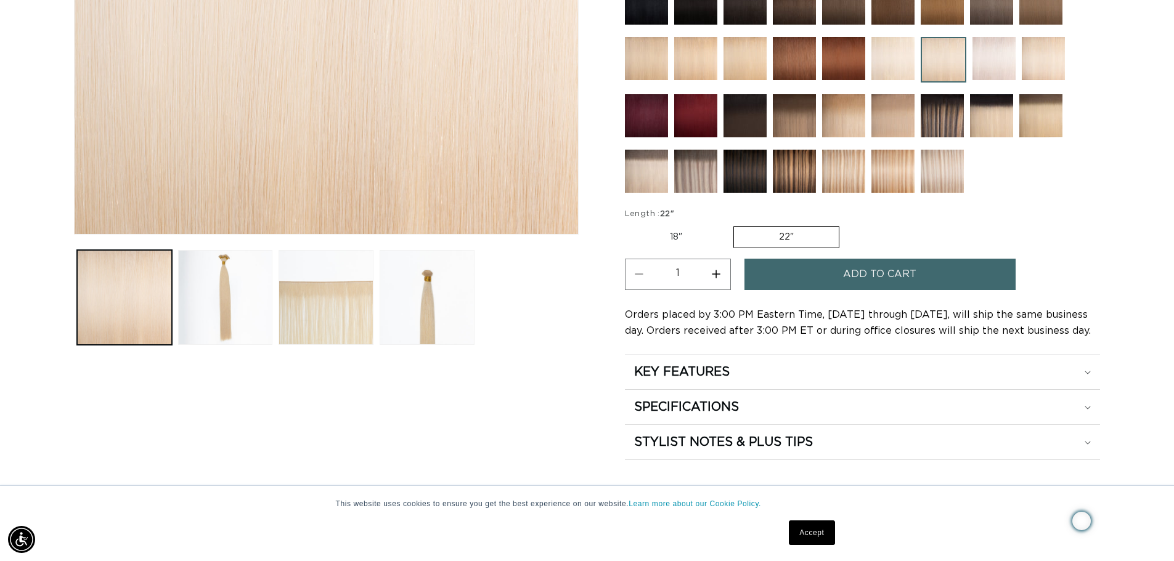
drag, startPoint x: 1180, startPoint y: 35, endPoint x: 1183, endPoint y: 73, distance: 38.9
click at [693, 68] on img at bounding box center [695, 58] width 43 height 43
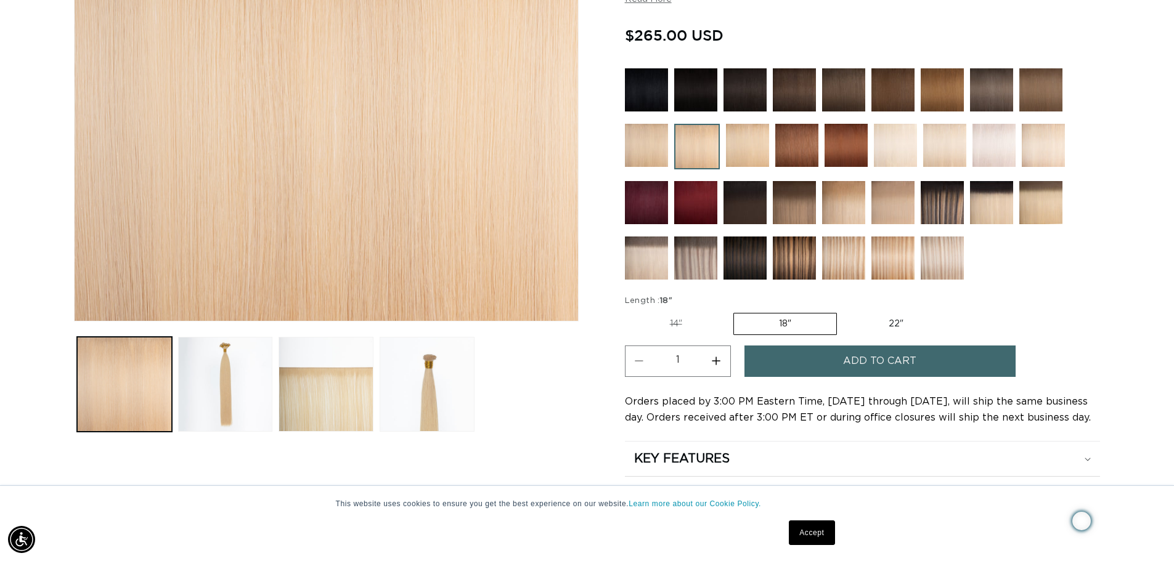
scroll to position [0, 2173]
click at [746, 157] on img at bounding box center [747, 145] width 43 height 43
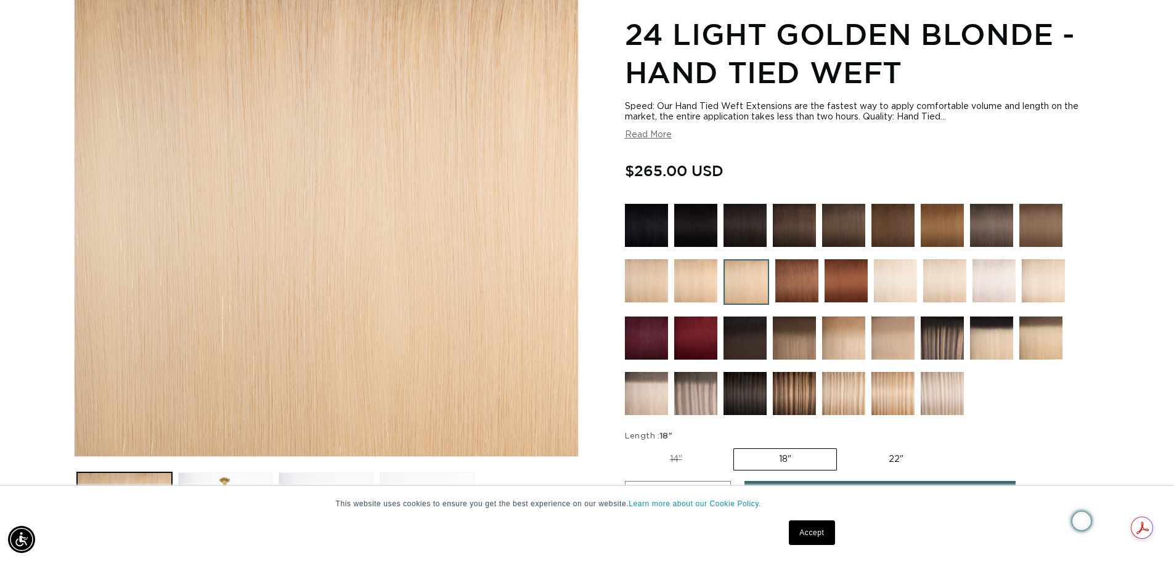
click at [896, 460] on label "22" Variant sold out or unavailable" at bounding box center [896, 459] width 105 height 21
click at [844, 447] on input "22" Variant sold out or unavailable" at bounding box center [843, 446] width 1 height 1
radio input "true"
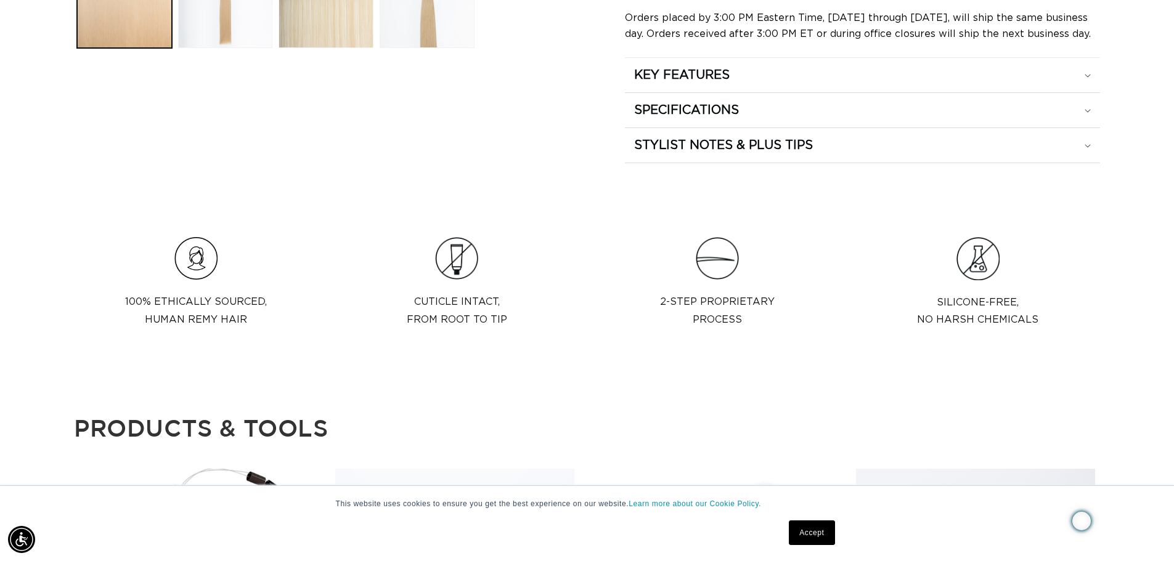
scroll to position [709, 0]
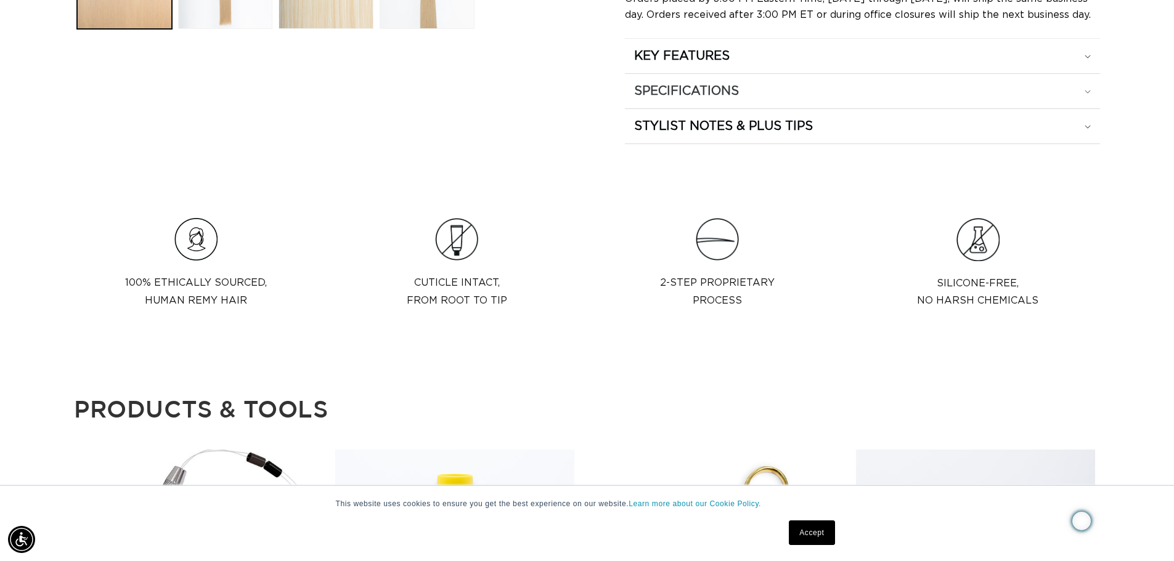
click at [1086, 88] on div "SPECIFICATIONS" at bounding box center [862, 91] width 457 height 16
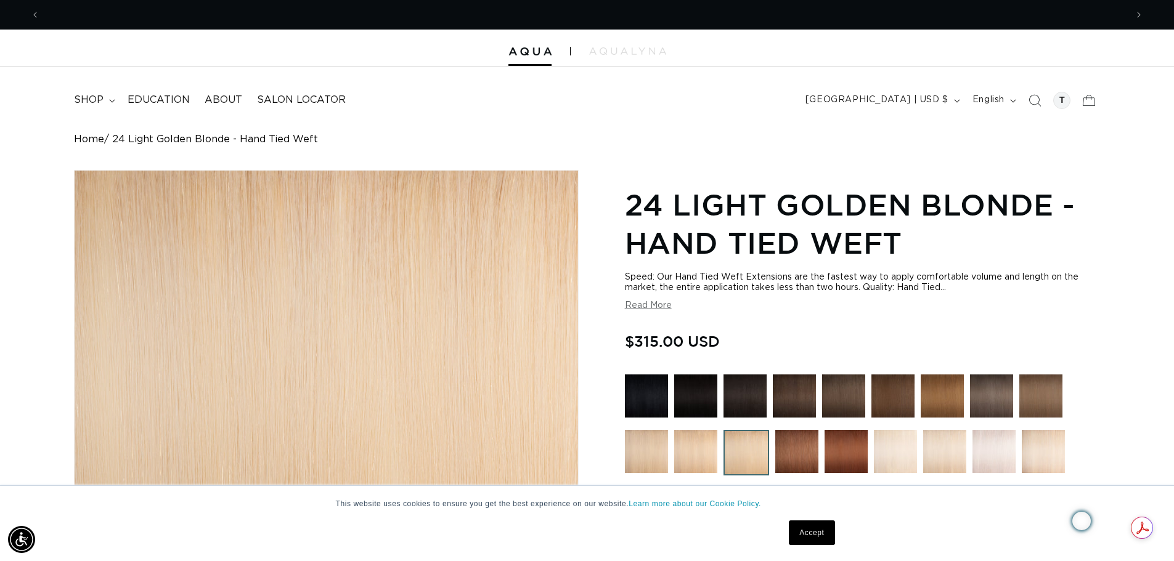
scroll to position [0, 0]
click at [83, 96] on span "shop" at bounding box center [89, 100] width 30 height 13
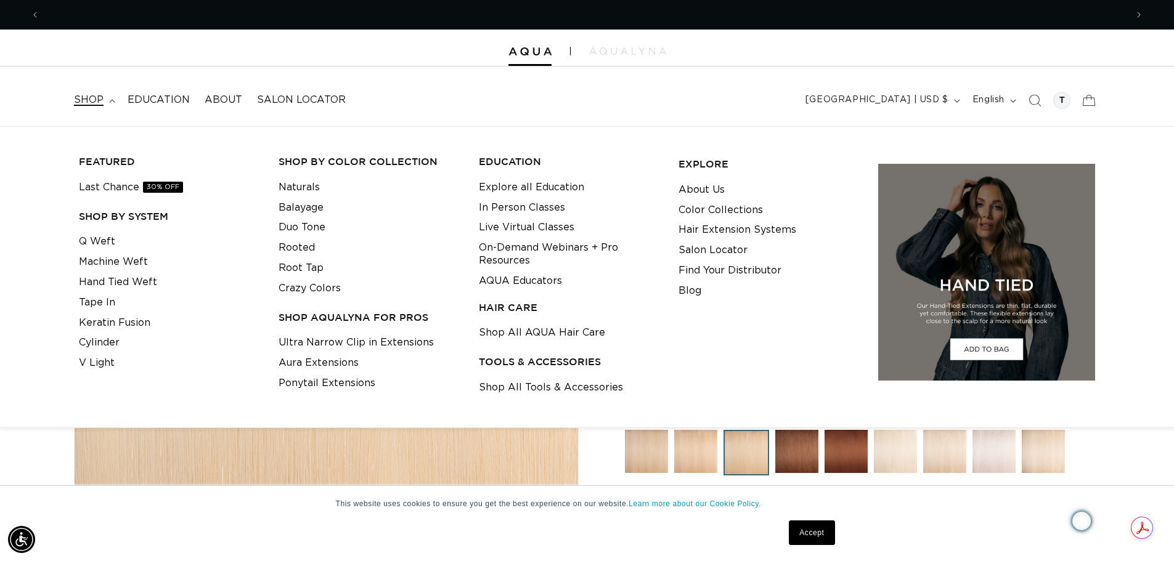
scroll to position [0, 1087]
click at [105, 260] on link "Machine Weft" at bounding box center [113, 262] width 69 height 20
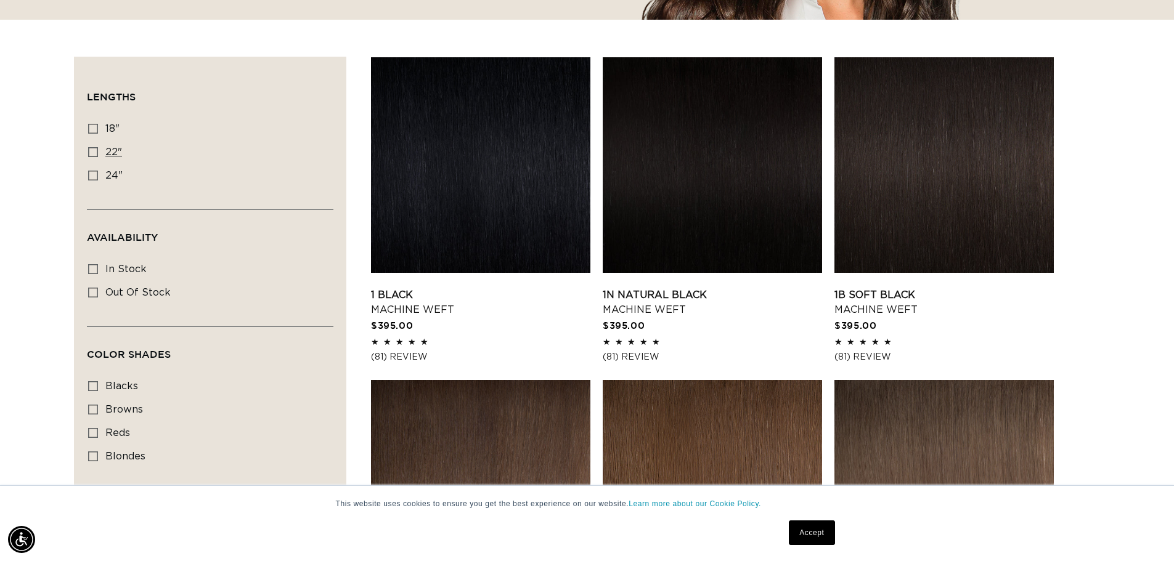
scroll to position [0, 2173]
click at [97, 172] on icon at bounding box center [93, 176] width 10 height 10
click at [97, 172] on input "24" 24" (27 products)" at bounding box center [93, 176] width 10 height 10
checkbox input "true"
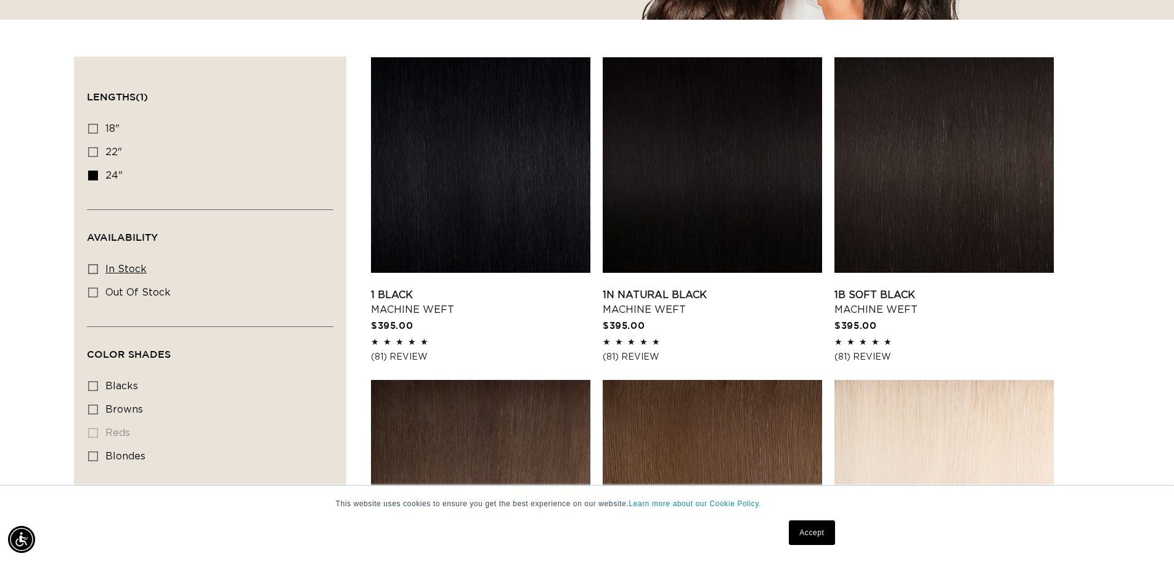
click at [89, 268] on icon at bounding box center [93, 269] width 10 height 10
click at [89, 268] on input "In stock In stock (23 products)" at bounding box center [93, 269] width 10 height 10
checkbox input "true"
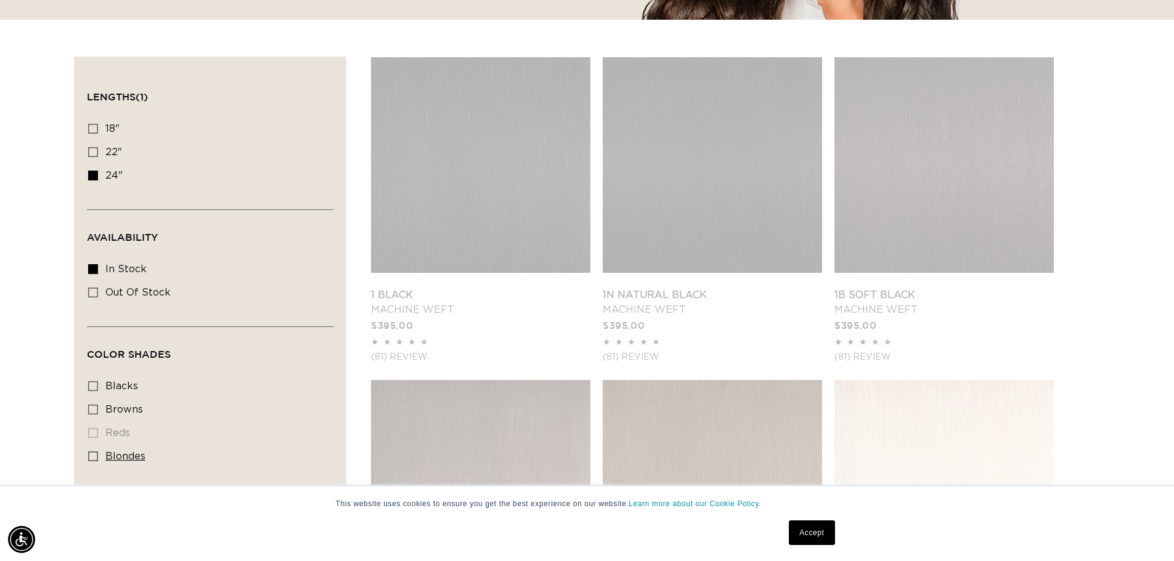
click at [91, 458] on icon at bounding box center [93, 457] width 10 height 10
click at [91, 458] on input "blondes blondes (16 products)" at bounding box center [93, 457] width 10 height 10
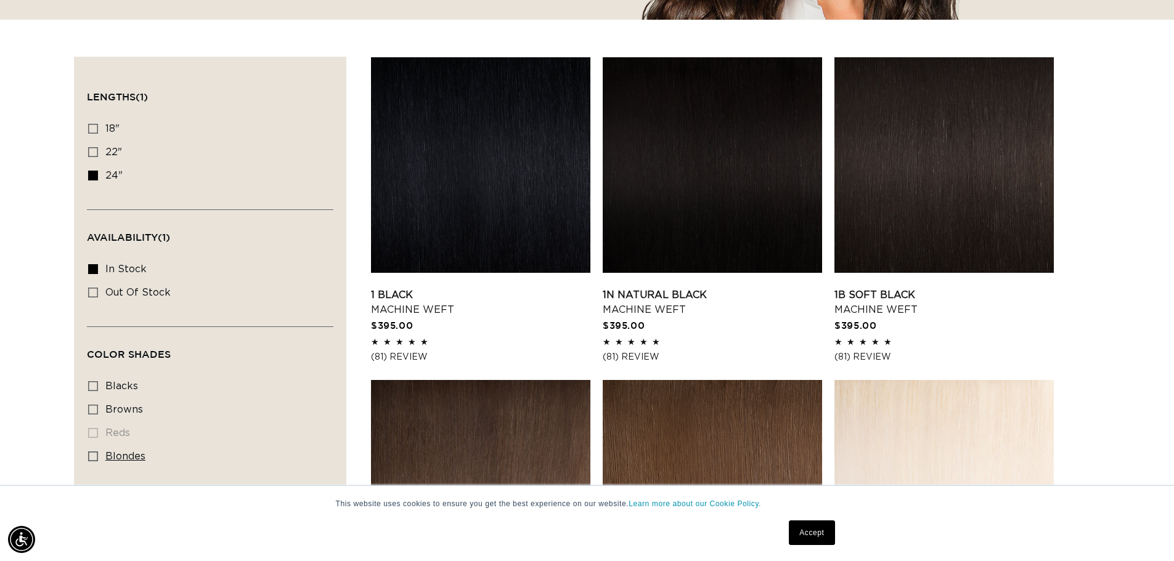
scroll to position [0, 1087]
click at [98, 454] on label "blondes blondes (13 products)" at bounding box center [206, 457] width 237 height 23
click at [98, 454] on input "blondes blondes (13 products)" at bounding box center [93, 457] width 10 height 10
checkbox input "true"
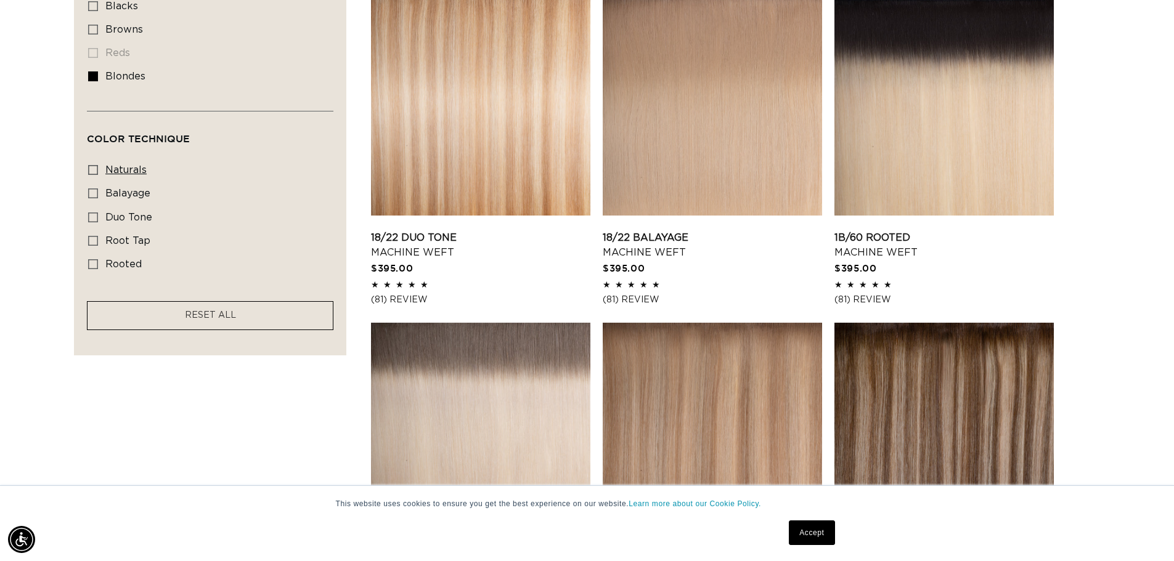
click at [90, 166] on icon at bounding box center [93, 170] width 10 height 10
click at [90, 166] on input "naturals naturals (1 product)" at bounding box center [93, 170] width 10 height 10
checkbox input "true"
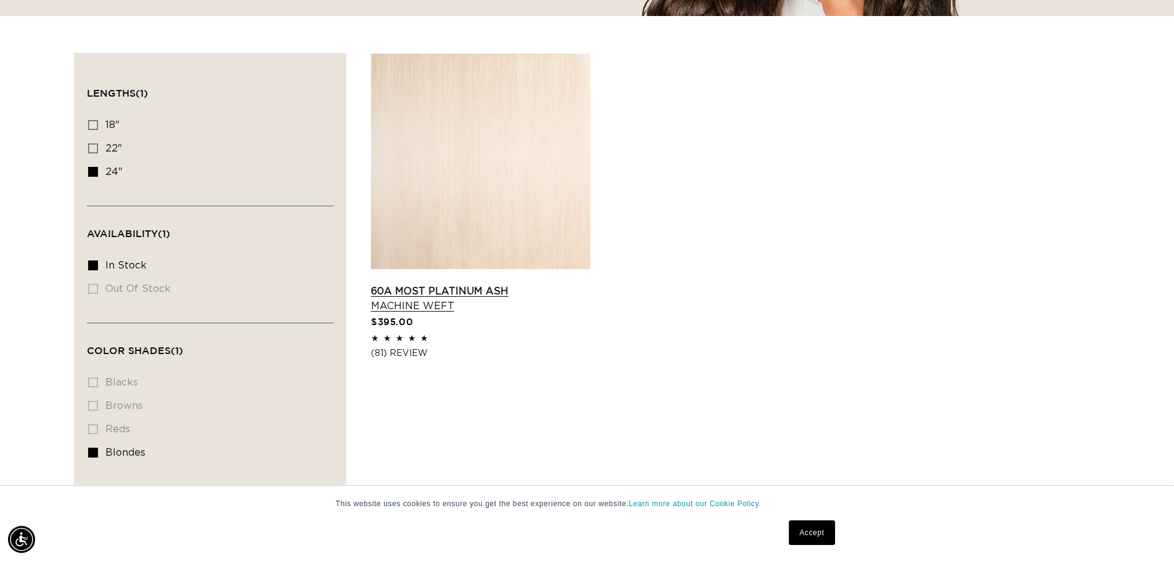
click at [481, 284] on link "60A Most Platinum Ash Machine Weft" at bounding box center [480, 299] width 219 height 30
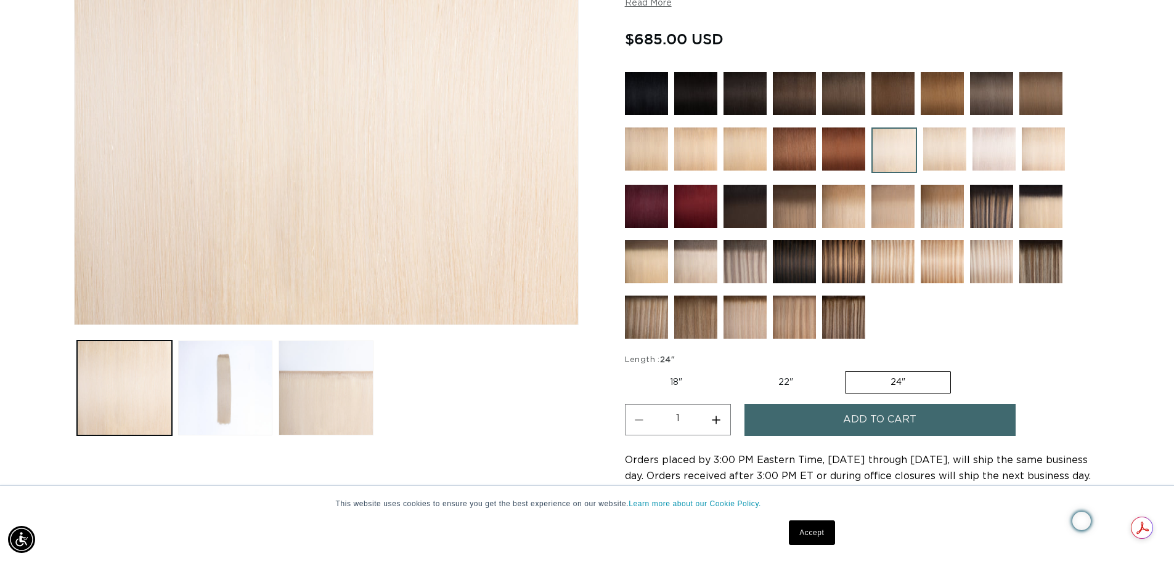
scroll to position [0, 1087]
click at [646, 150] on img at bounding box center [646, 149] width 43 height 43
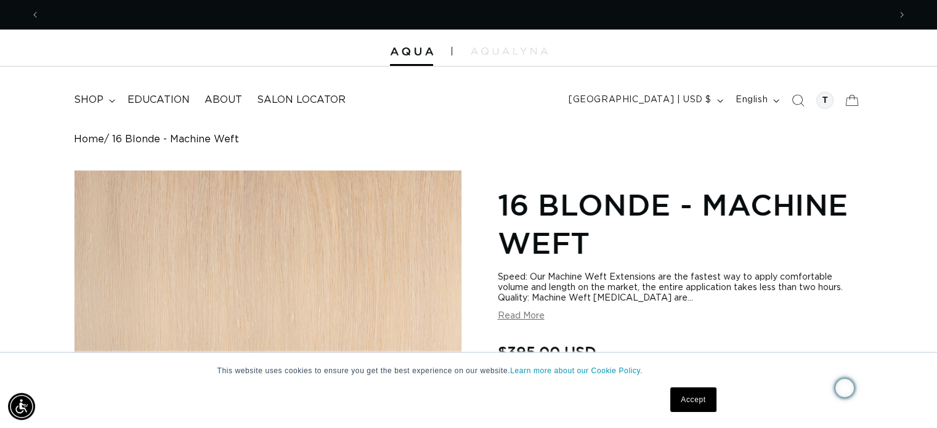
scroll to position [0, 850]
